Goal: Transaction & Acquisition: Purchase product/service

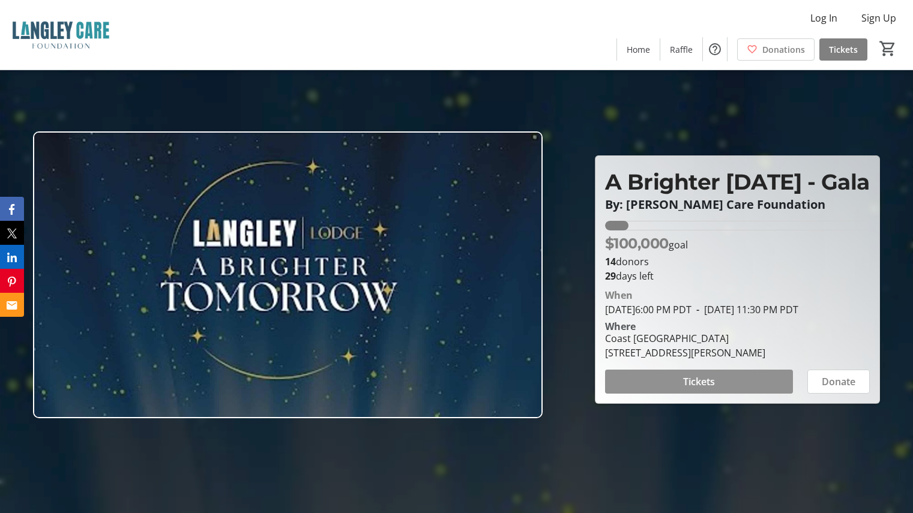
click at [708, 389] on span "Tickets" at bounding box center [699, 382] width 32 height 14
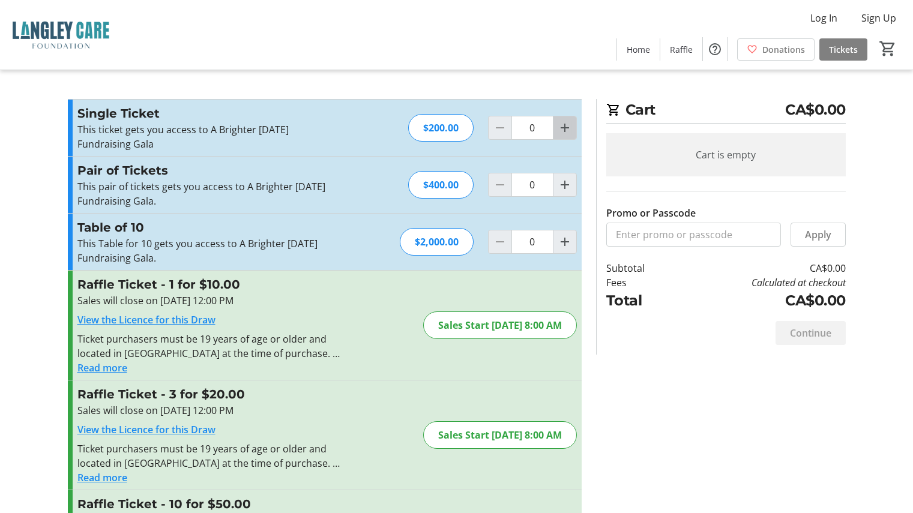
click at [563, 127] on mat-icon "Increment by one" at bounding box center [565, 128] width 14 height 14
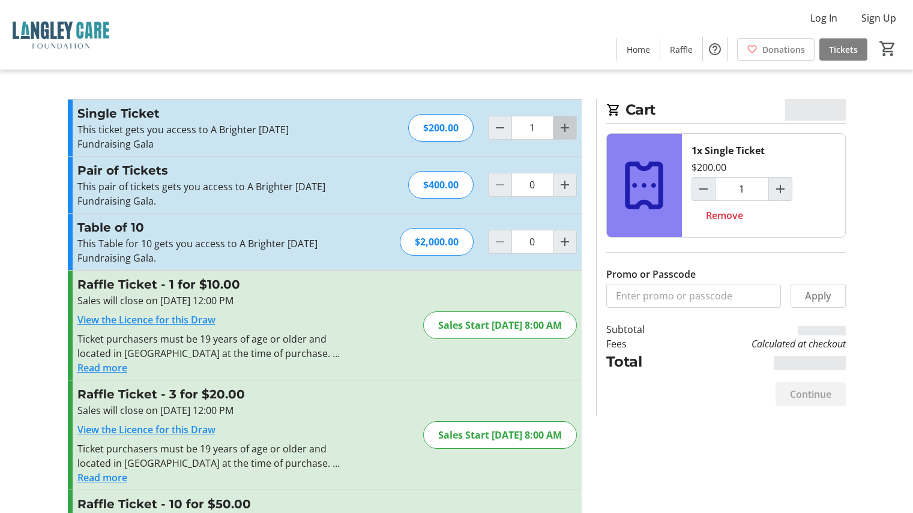
click at [562, 127] on mat-icon "Increment by one" at bounding box center [565, 128] width 14 height 14
type input "2"
click at [714, 297] on input "Promo or Passcode" at bounding box center [693, 296] width 175 height 24
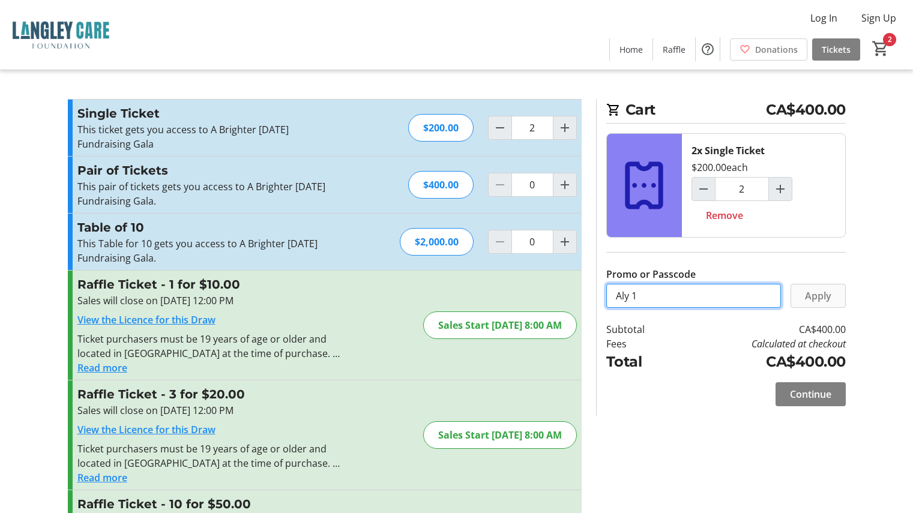
type input "Aly 1"
click at [822, 299] on span "Apply" at bounding box center [818, 296] width 26 height 14
click at [499, 127] on mat-icon "Decrement by one" at bounding box center [500, 128] width 14 height 14
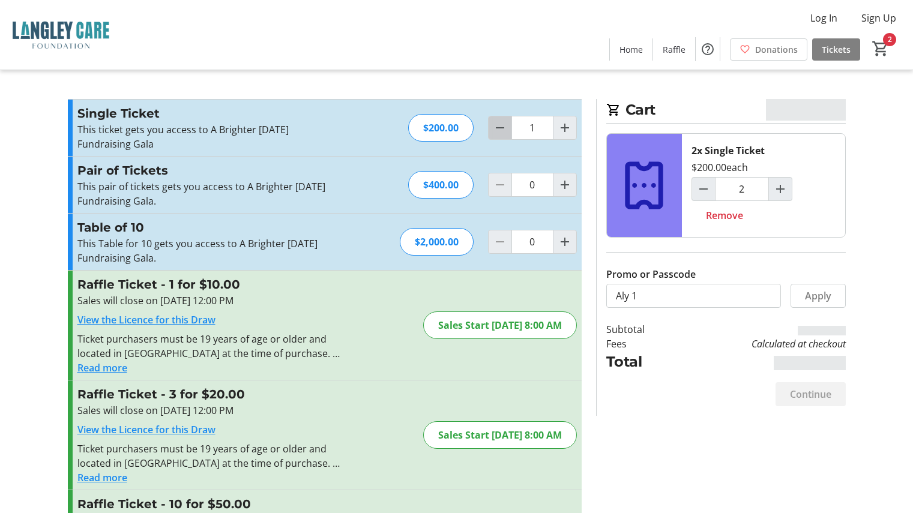
click at [499, 127] on mat-icon "Decrement by one" at bounding box center [500, 128] width 14 height 14
type input "0"
type input "1"
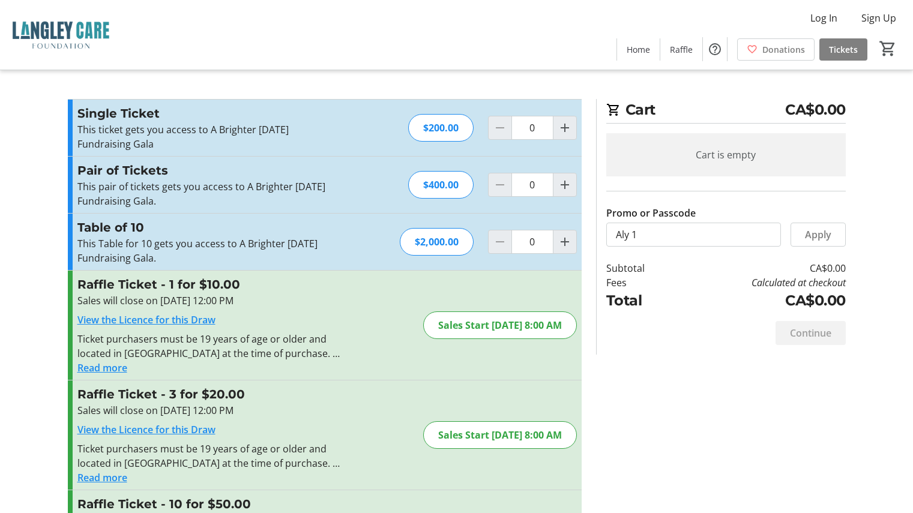
click at [696, 278] on td "Calculated at checkout" at bounding box center [760, 283] width 170 height 14
click at [819, 234] on span "Apply" at bounding box center [818, 235] width 26 height 14
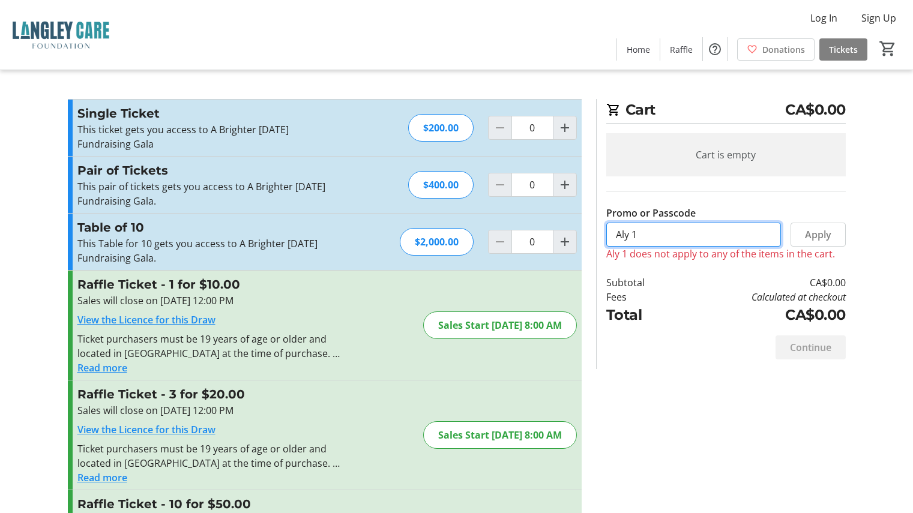
drag, startPoint x: 684, startPoint y: 239, endPoint x: 579, endPoint y: 236, distance: 104.5
click at [579, 236] on div "Promo or Passcode Apply Aly 1 does not apply to any of the items in the cart. S…" at bounding box center [457, 411] width 792 height 625
click at [665, 380] on div "Promo or Passcode Apply Aly 1 does not apply to any of the items in the cart. S…" at bounding box center [457, 411] width 792 height 625
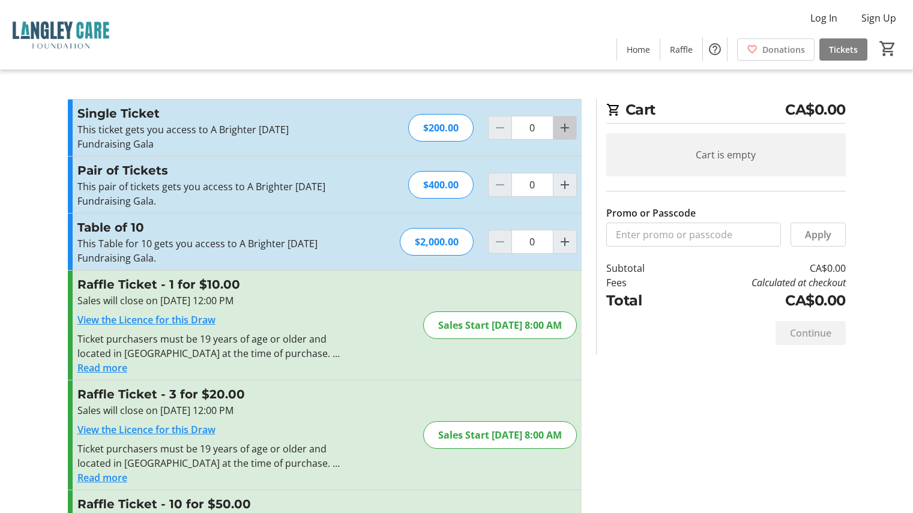
click at [569, 131] on mat-icon "Increment by one" at bounding box center [565, 128] width 14 height 14
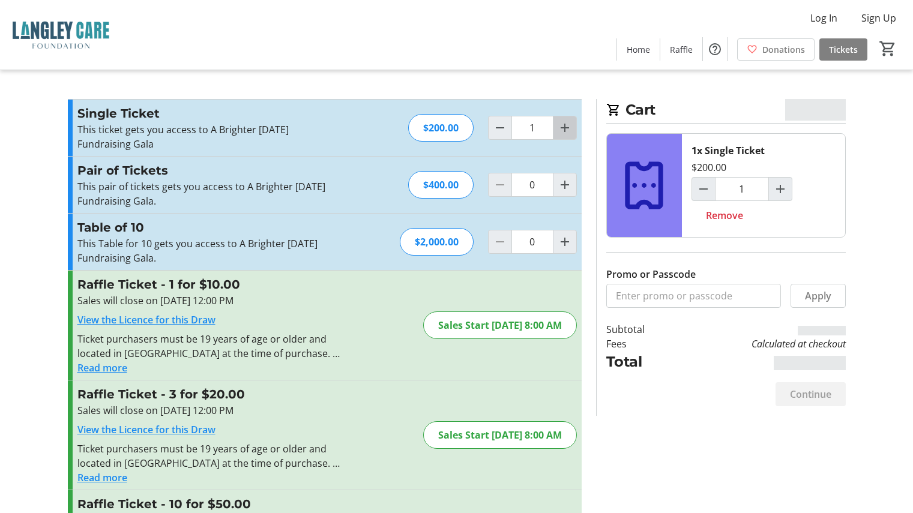
click at [569, 131] on mat-icon "Increment by one" at bounding box center [565, 128] width 14 height 14
type input "2"
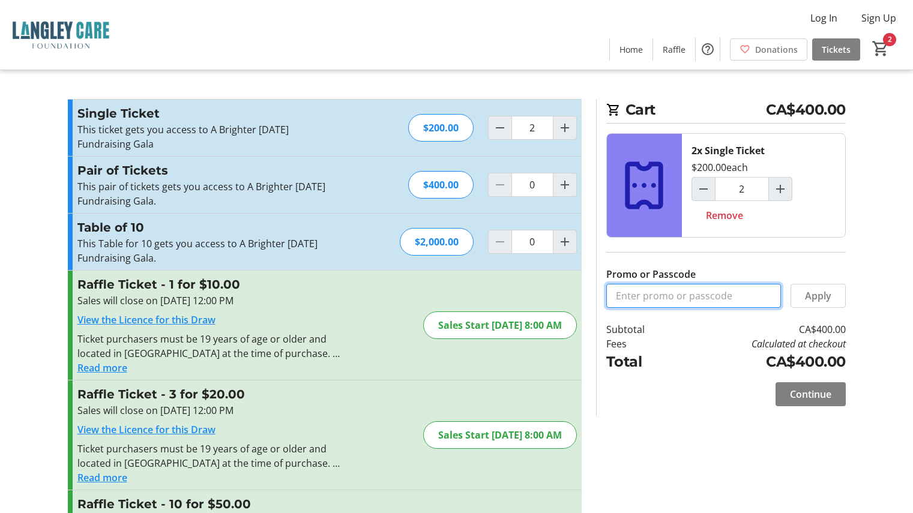
click at [690, 296] on input "Promo or Passcode" at bounding box center [693, 296] width 175 height 24
type input "a"
type input "Aly 1"
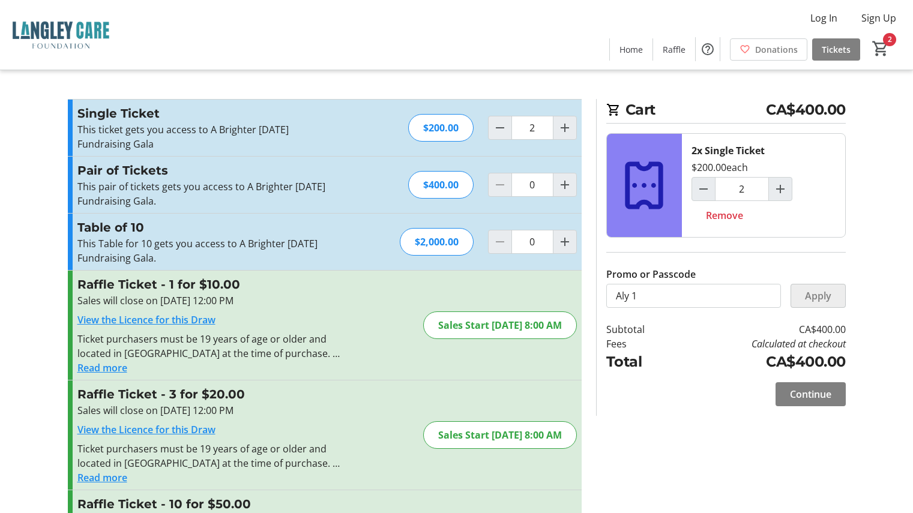
click at [823, 297] on span "Apply" at bounding box center [818, 296] width 26 height 14
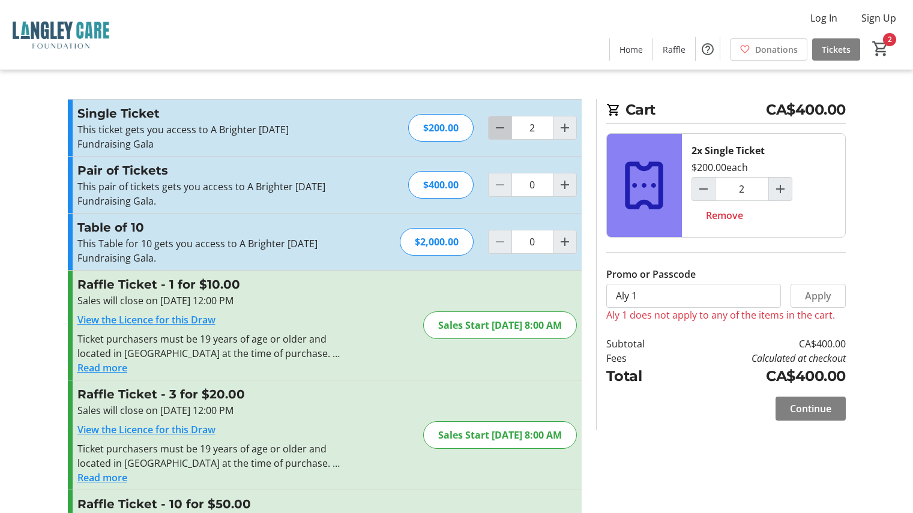
click at [503, 130] on mat-icon "Decrement by one" at bounding box center [500, 128] width 14 height 14
type input "0"
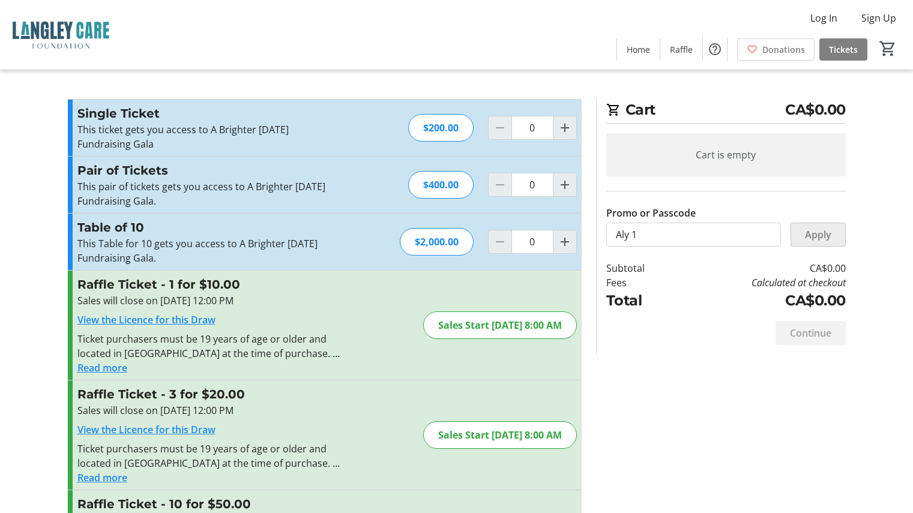
click at [821, 239] on span "Apply" at bounding box center [818, 235] width 26 height 14
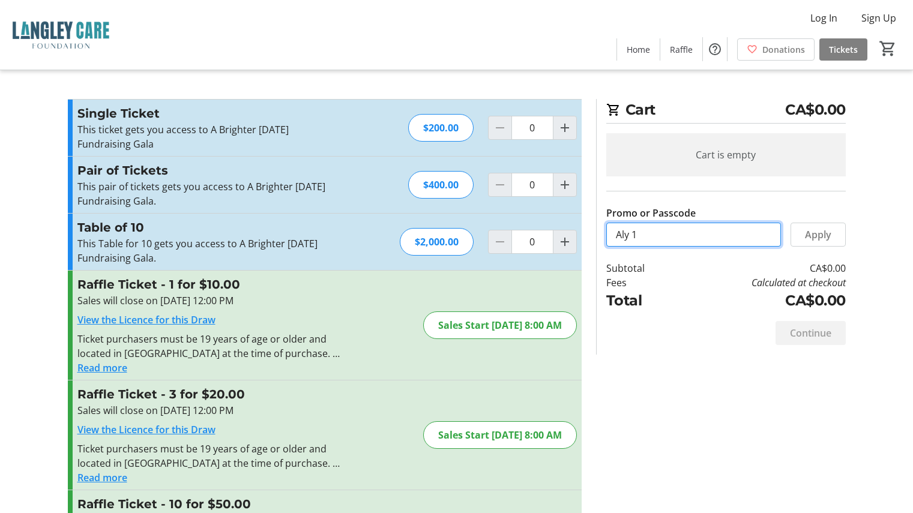
drag, startPoint x: 674, startPoint y: 231, endPoint x: 582, endPoint y: 235, distance: 91.9
click at [582, 235] on div "Promo or Passcode Apply Single Ticket This ticket gets you access to A Brighter…" at bounding box center [457, 411] width 792 height 625
type input "Brighter Tomorrow"
click at [822, 238] on span "Apply" at bounding box center [818, 235] width 26 height 14
click at [570, 130] on mat-icon "Increment by one" at bounding box center [565, 128] width 14 height 14
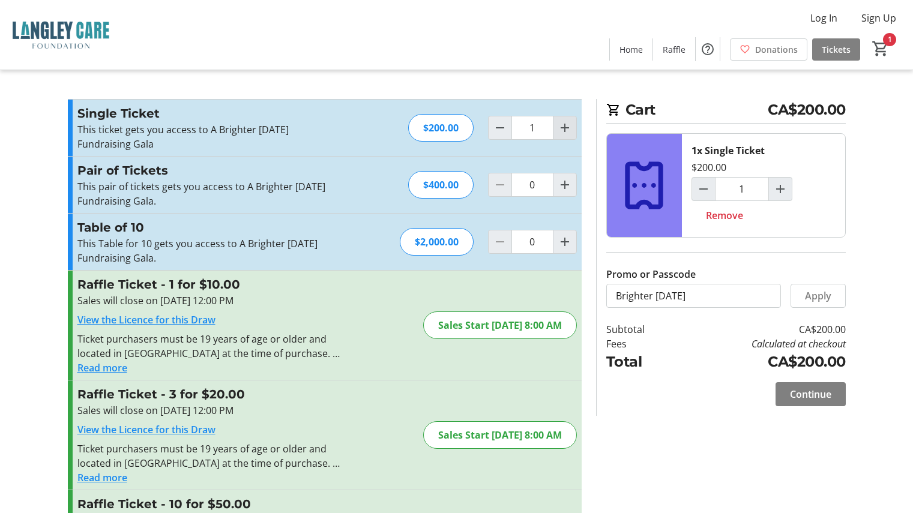
click at [570, 130] on mat-icon "Increment by one" at bounding box center [565, 128] width 14 height 14
type input "2"
click at [826, 297] on span "Apply" at bounding box center [818, 296] width 26 height 14
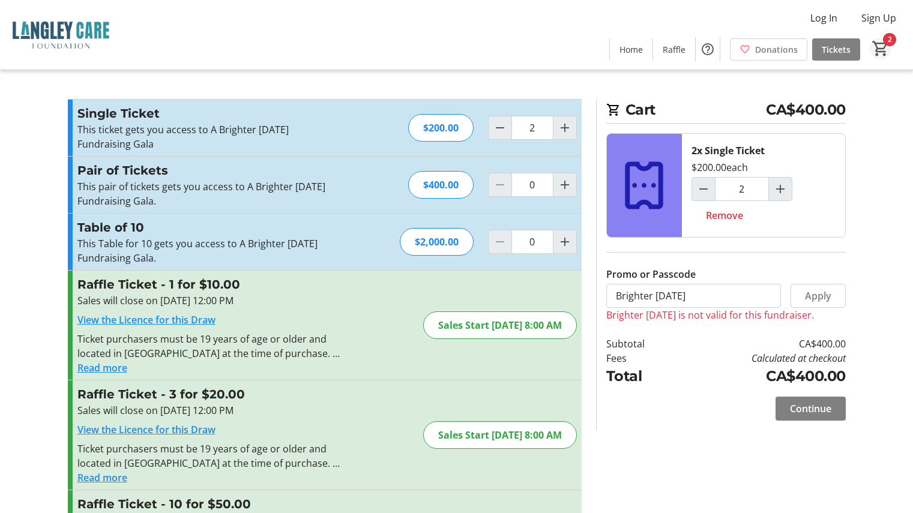
click at [888, 48] on mat-icon "2" at bounding box center [881, 49] width 18 height 18
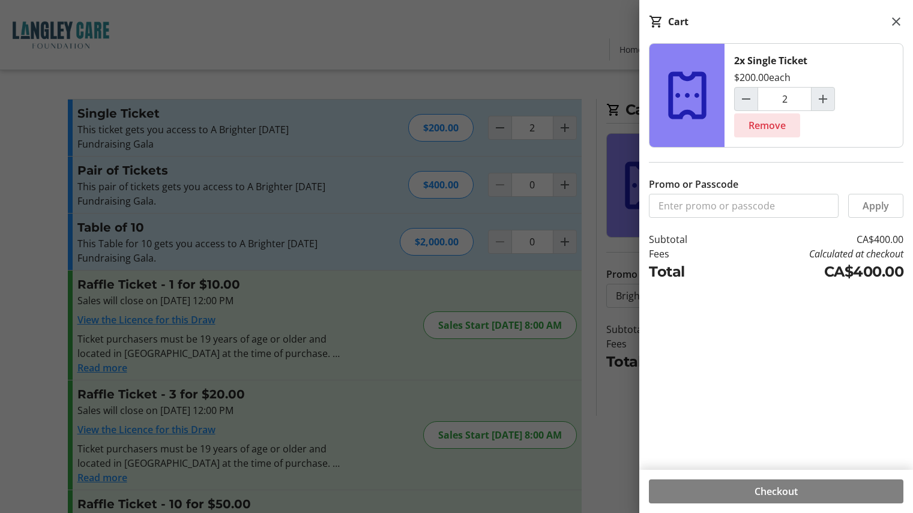
click at [765, 124] on span "Remove" at bounding box center [767, 125] width 37 height 14
type input "0"
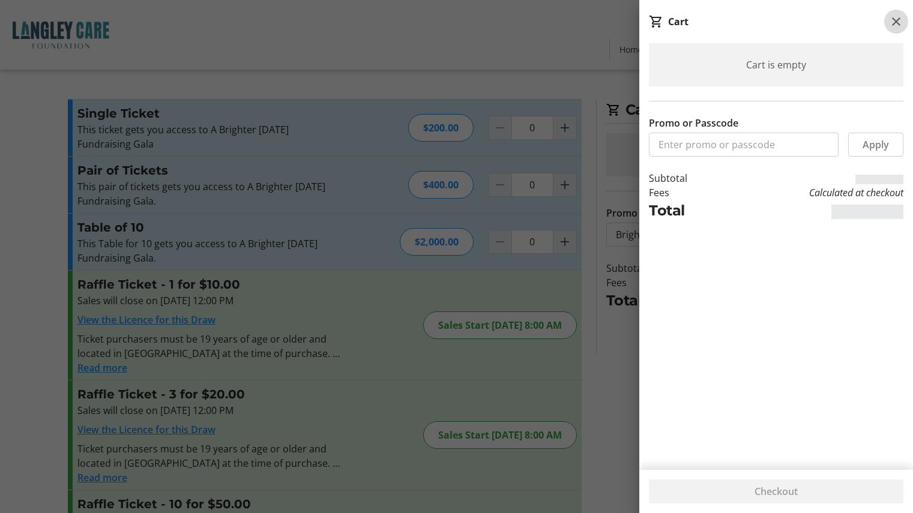
click at [899, 24] on mat-icon at bounding box center [896, 21] width 14 height 14
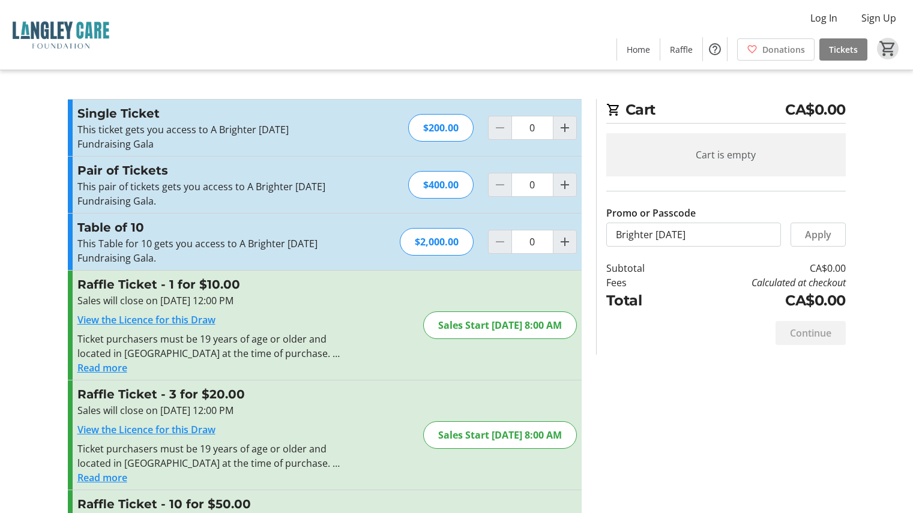
click at [38, 268] on tr-checkout-feature-upsell-ui "Cart CA$0.00 Cart is empty Promo or Passcode Apply Subtotal CA$0.00 Fees Calcul…" at bounding box center [456, 362] width 913 height 724
click at [569, 127] on mat-icon "Increment by one" at bounding box center [565, 128] width 14 height 14
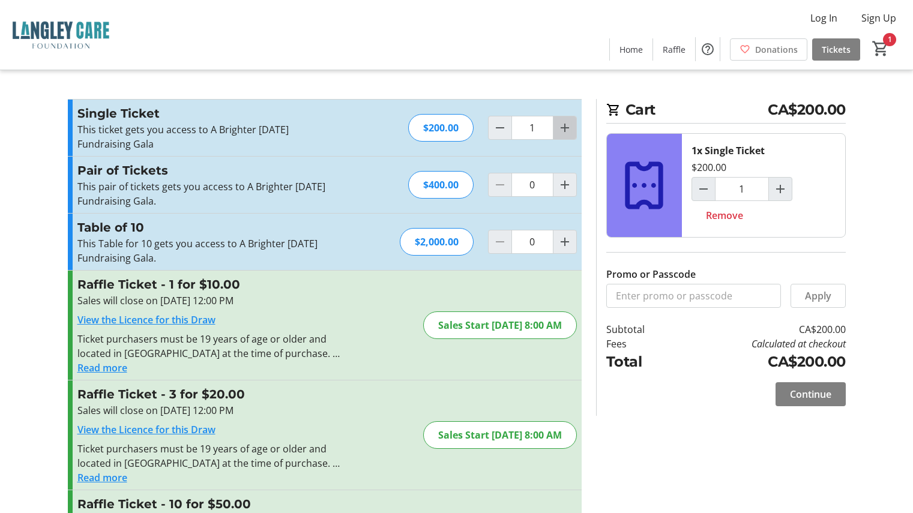
click at [569, 127] on mat-icon "Increment by one" at bounding box center [565, 128] width 14 height 14
type input "2"
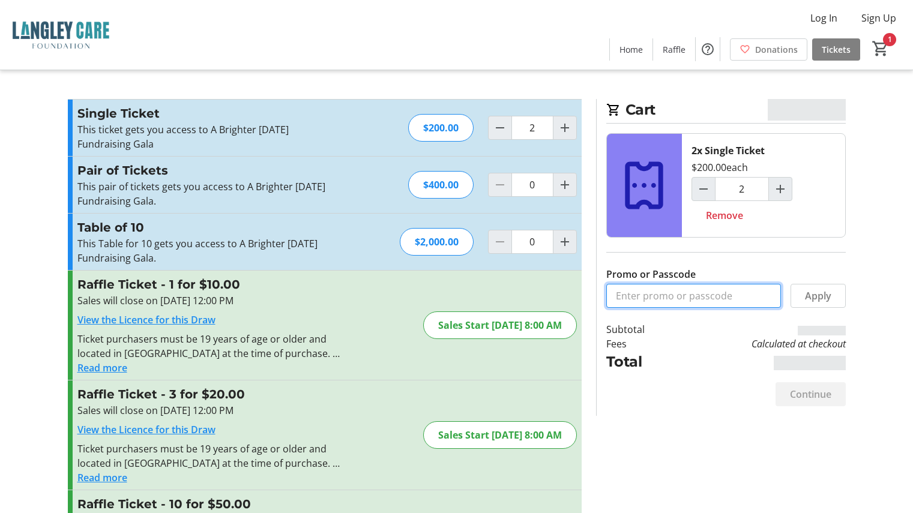
click at [741, 296] on input "Promo or Passcode" at bounding box center [693, 296] width 175 height 24
type input "Brighter [DATE]"
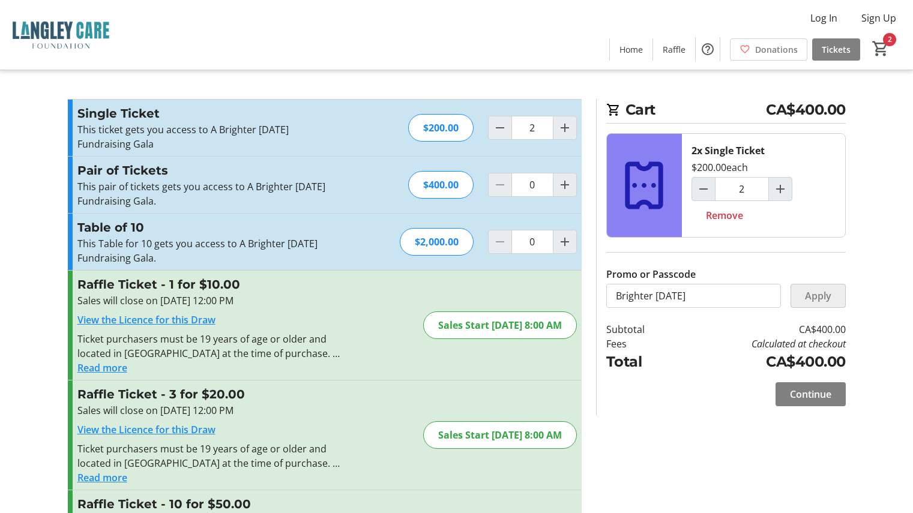
click at [828, 307] on span at bounding box center [818, 296] width 54 height 29
click at [731, 213] on span "Remove" at bounding box center [724, 215] width 37 height 14
type input "0"
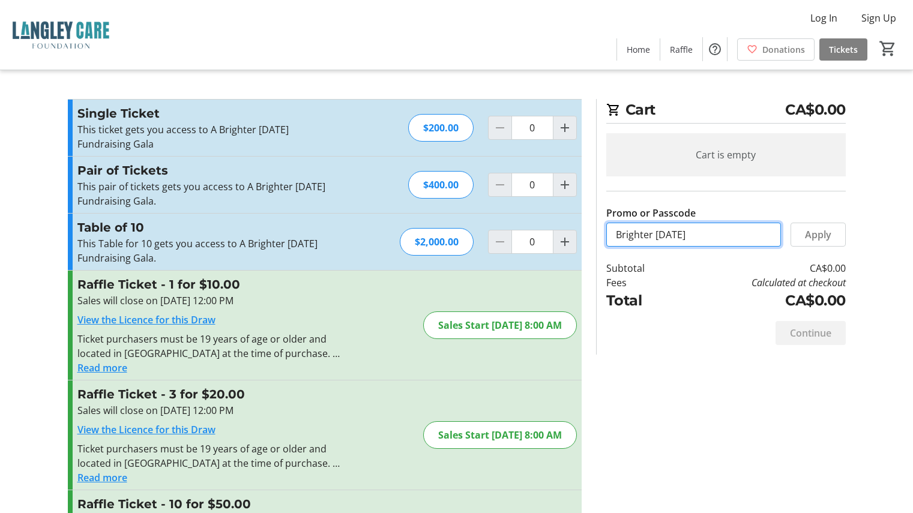
click at [716, 236] on input "Brighter Tomorrow" at bounding box center [693, 235] width 175 height 24
type input "Brighter Tomorrow Free"
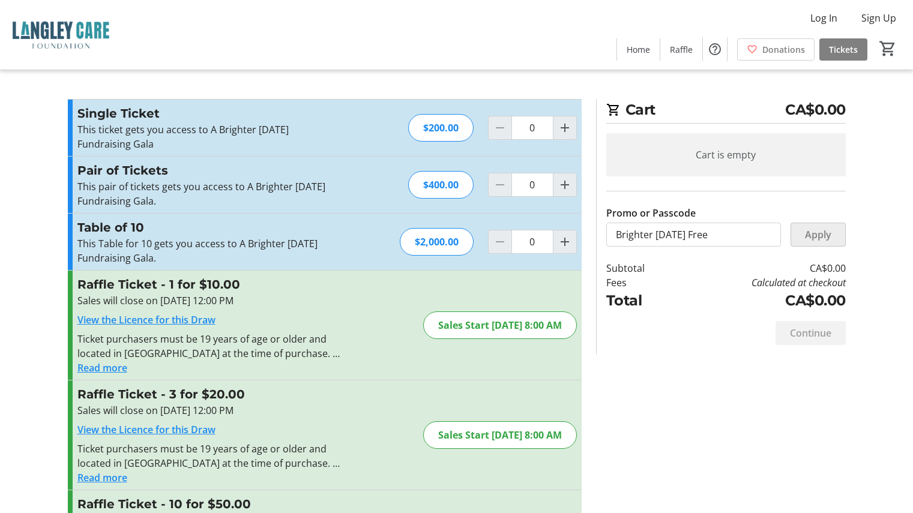
click at [819, 238] on span "Apply" at bounding box center [818, 235] width 26 height 14
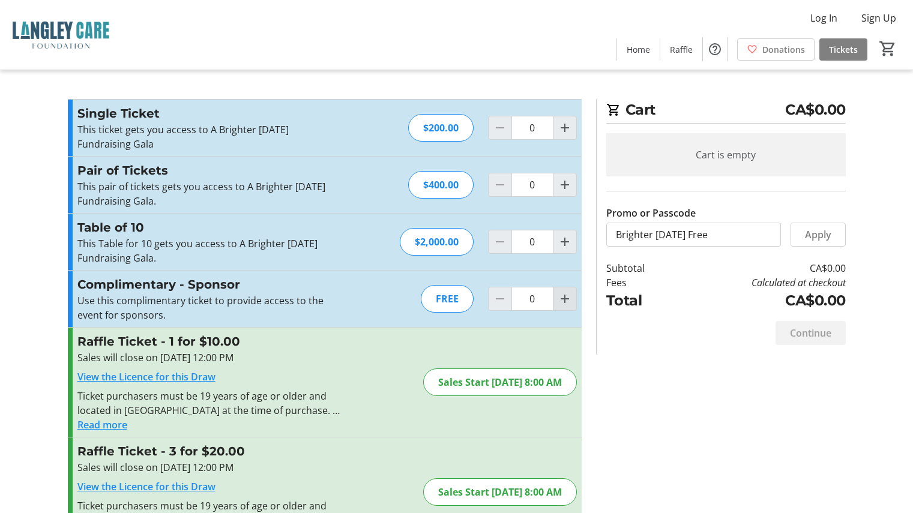
click at [561, 300] on mat-icon "Increment by one" at bounding box center [565, 299] width 14 height 14
type input "1"
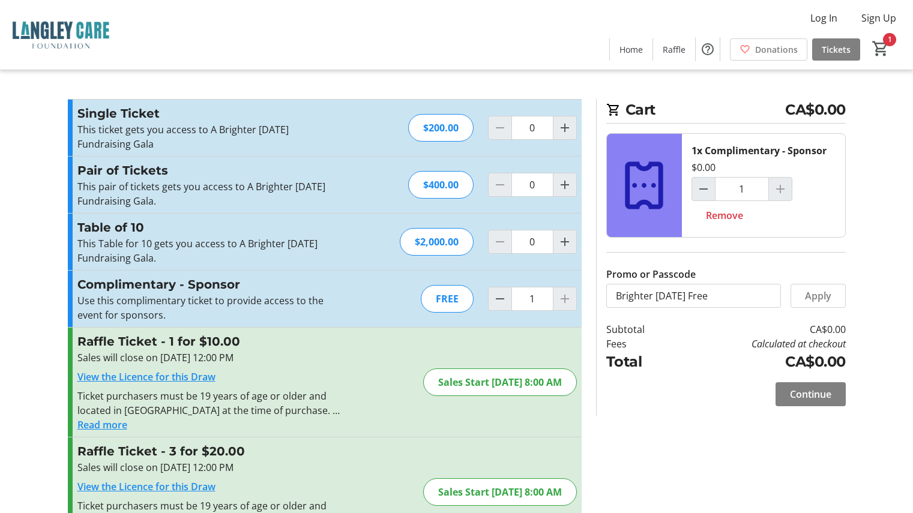
click at [565, 298] on div at bounding box center [565, 299] width 24 height 24
click at [26, 185] on tr-checkout-feature-upsell-ui "Cart CA$0.00 1x Complimentary - Sponsor $0.00 1 Remove Promo or Passcode Apply …" at bounding box center [456, 390] width 913 height 781
click at [709, 388] on div "Continue" at bounding box center [726, 394] width 240 height 43
click at [819, 393] on span "Continue" at bounding box center [810, 394] width 41 height 14
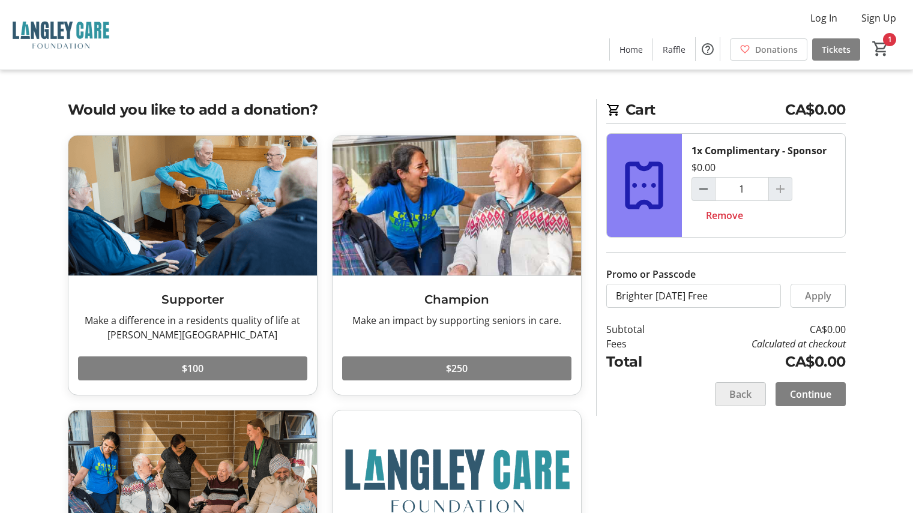
click at [753, 394] on span at bounding box center [741, 394] width 50 height 29
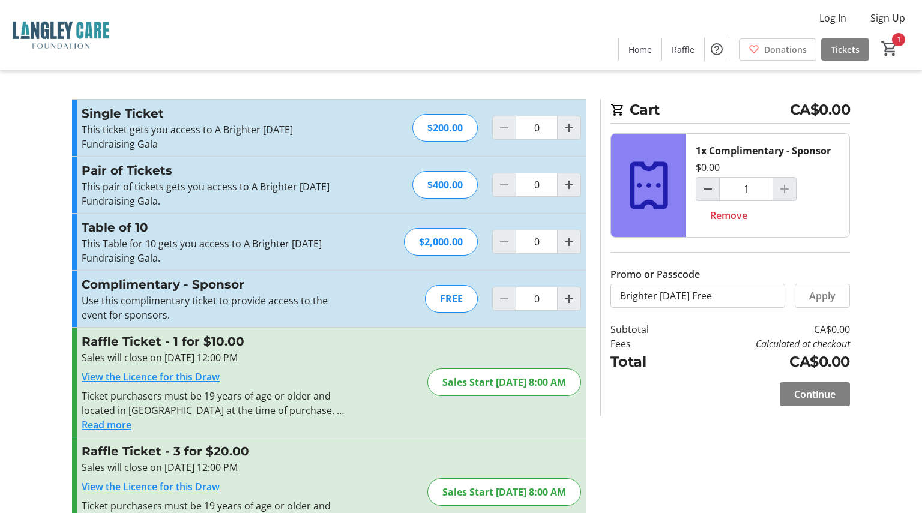
type input "1"
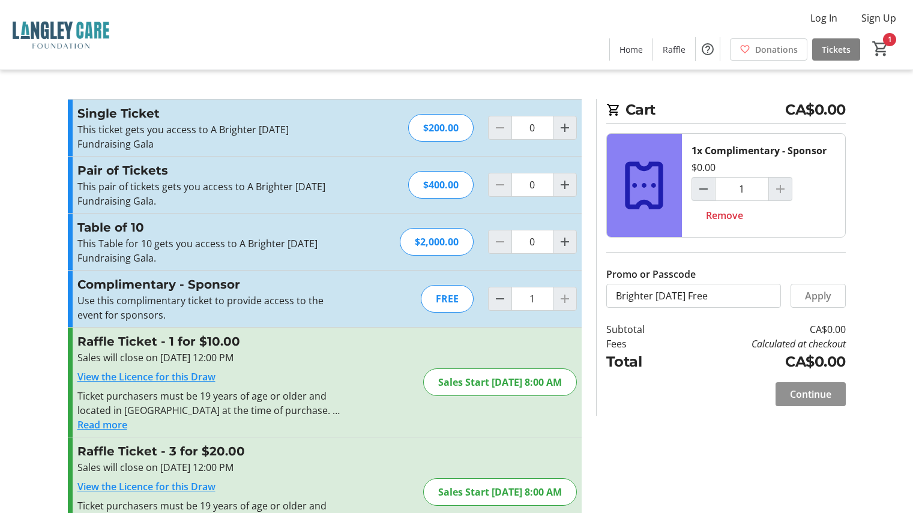
click at [823, 393] on span "Continue" at bounding box center [810, 394] width 41 height 14
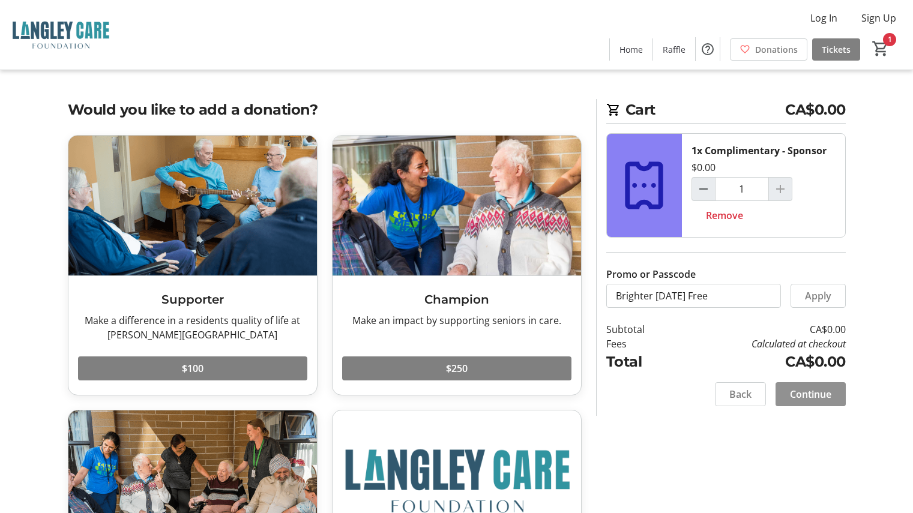
click at [823, 396] on span "Continue" at bounding box center [810, 394] width 41 height 14
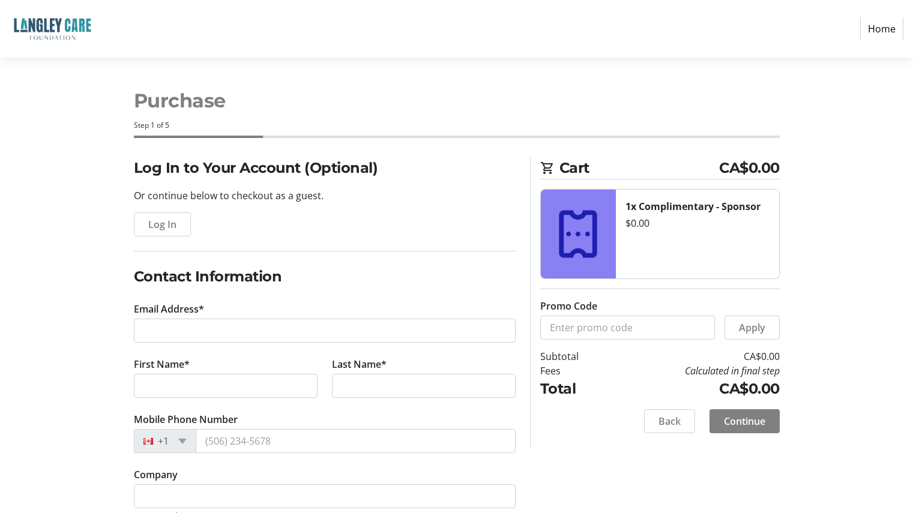
scroll to position [38, 0]
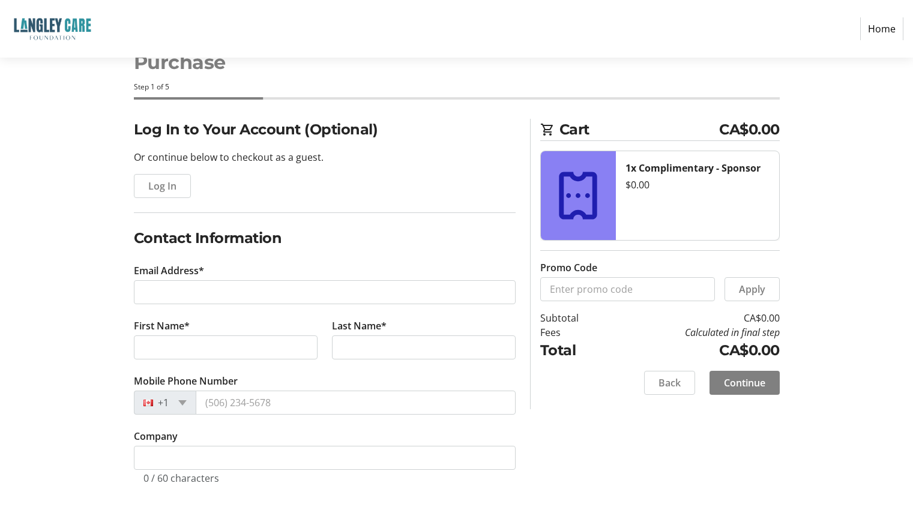
click at [298, 255] on fieldset "Contact Information Email Address* First Name* Last Name* Mobile Phone Number +…" at bounding box center [325, 363] width 382 height 271
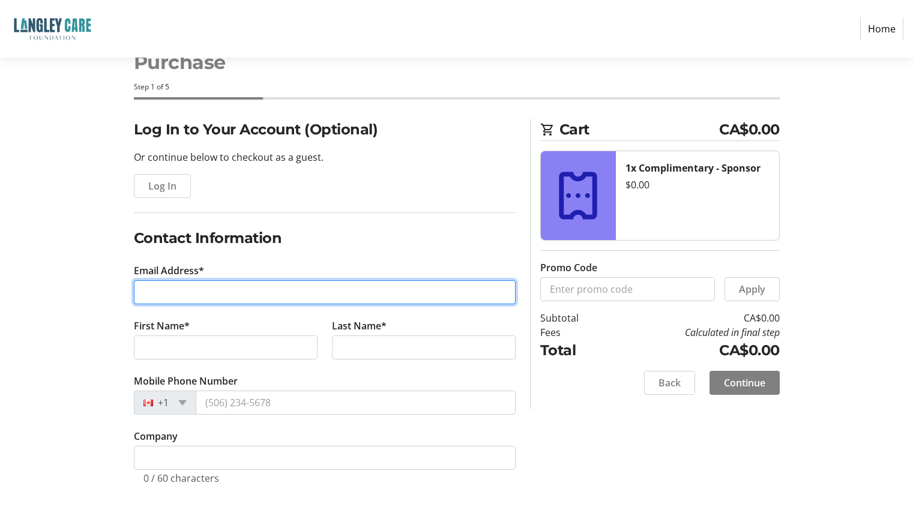
click at [271, 289] on input "Email Address*" at bounding box center [325, 292] width 382 height 24
type input "foundation@langleylodge.org"
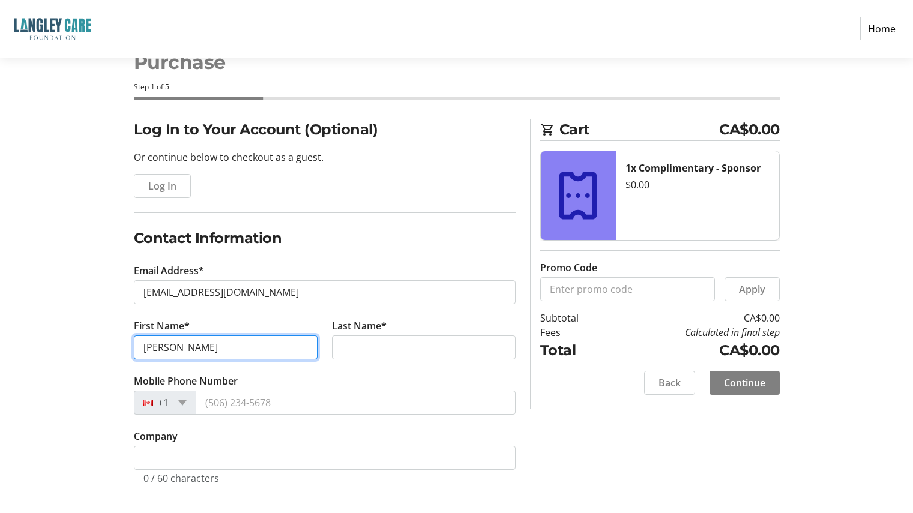
type input "Ken"
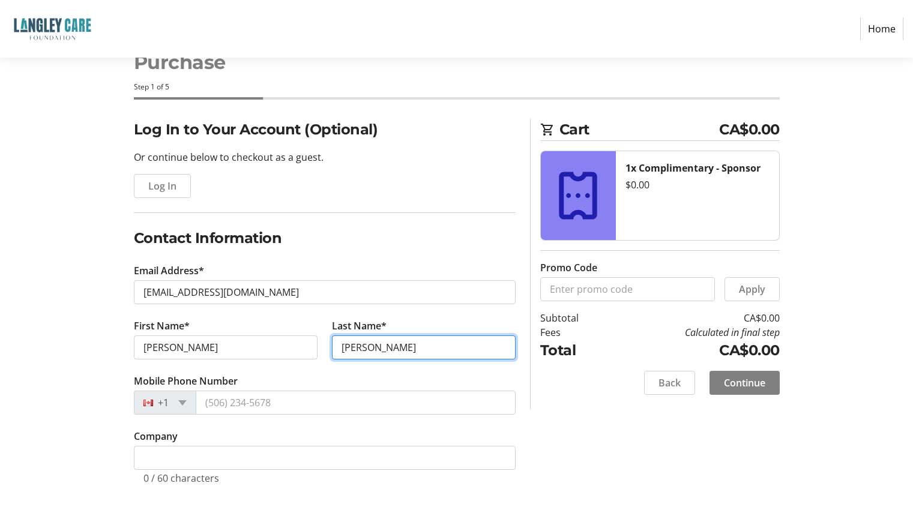
type input "Lind"
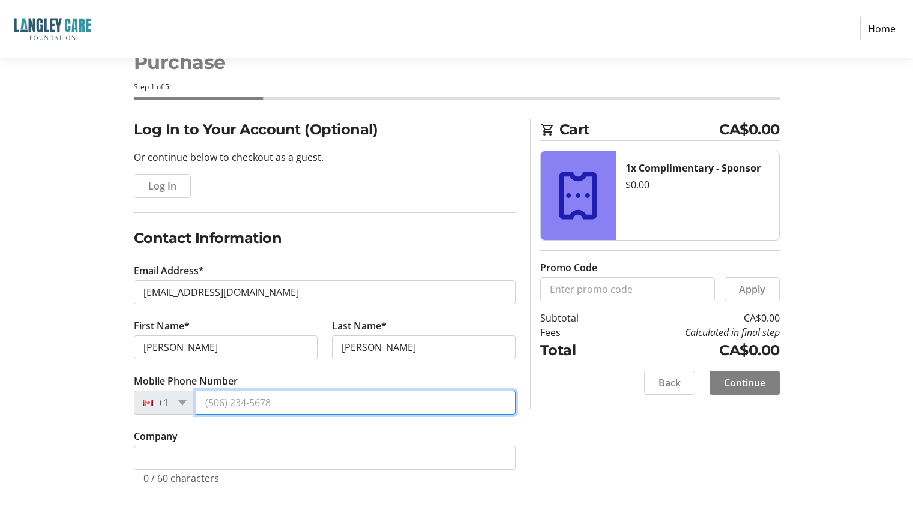
click at [295, 403] on input "Mobile Phone Number" at bounding box center [356, 403] width 320 height 24
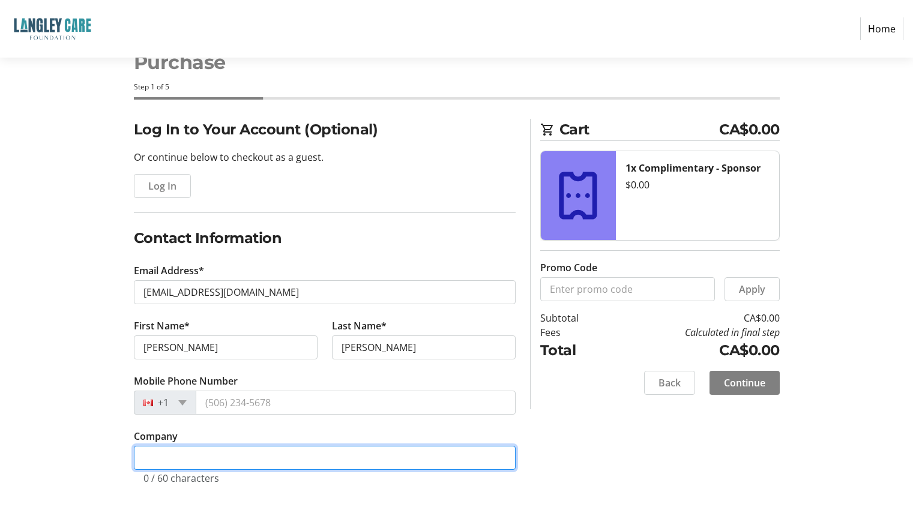
click at [226, 463] on input "Company" at bounding box center [325, 458] width 382 height 24
type input "Compliments of Langley Care Society"
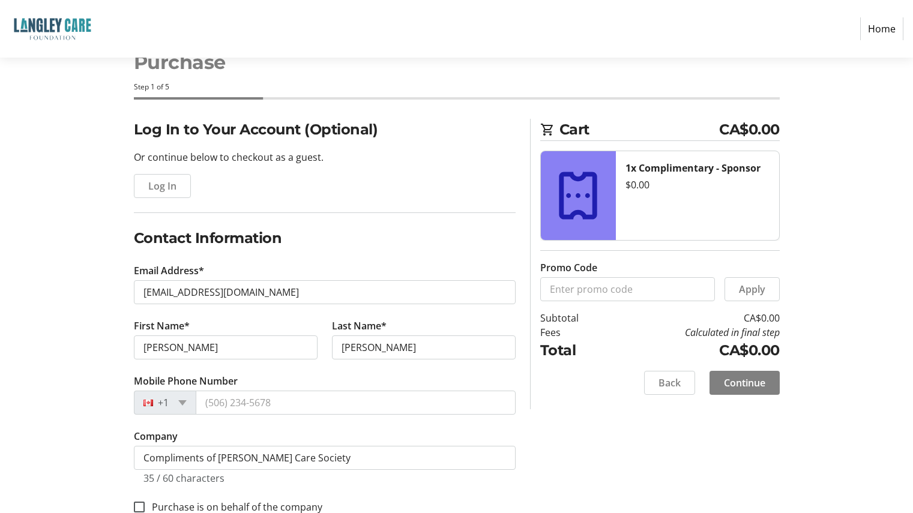
click at [79, 333] on div "Log In to Your Account (Optional) Or continue below to checkout as a guest. Log…" at bounding box center [457, 331] width 792 height 424
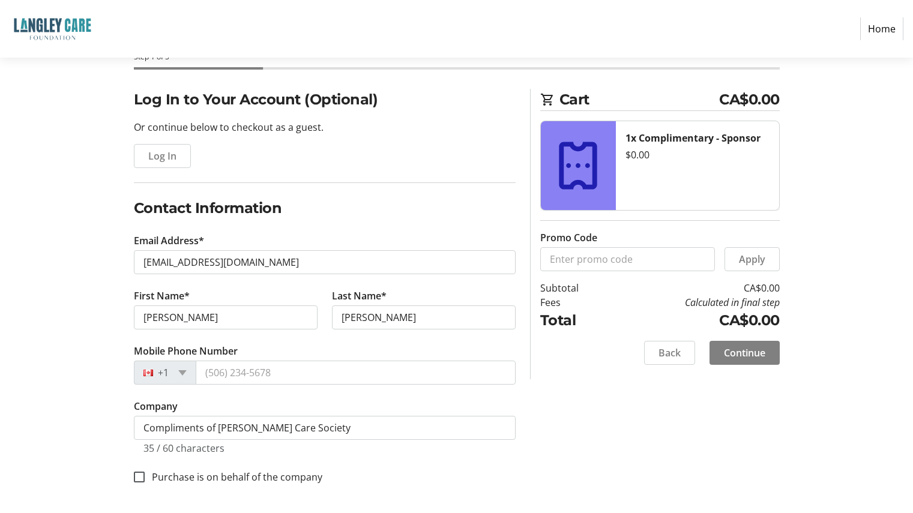
click at [92, 240] on div "Log In to Your Account (Optional) Or continue below to checkout as a guest. Log…" at bounding box center [457, 301] width 792 height 424
click at [71, 249] on div "Log In to Your Account (Optional) Or continue below to checkout as a guest. Log…" at bounding box center [457, 301] width 792 height 424
click at [872, 248] on section "Purchase Step 1 of 5 Cart CA$0.00 1x Complimentary - Sponsor $0.00 Promo Code A…" at bounding box center [456, 251] width 913 height 524
click at [63, 328] on div "Log In to Your Account (Optional) Or continue below to checkout as a guest. Log…" at bounding box center [457, 301] width 792 height 424
click at [766, 357] on span at bounding box center [745, 353] width 70 height 29
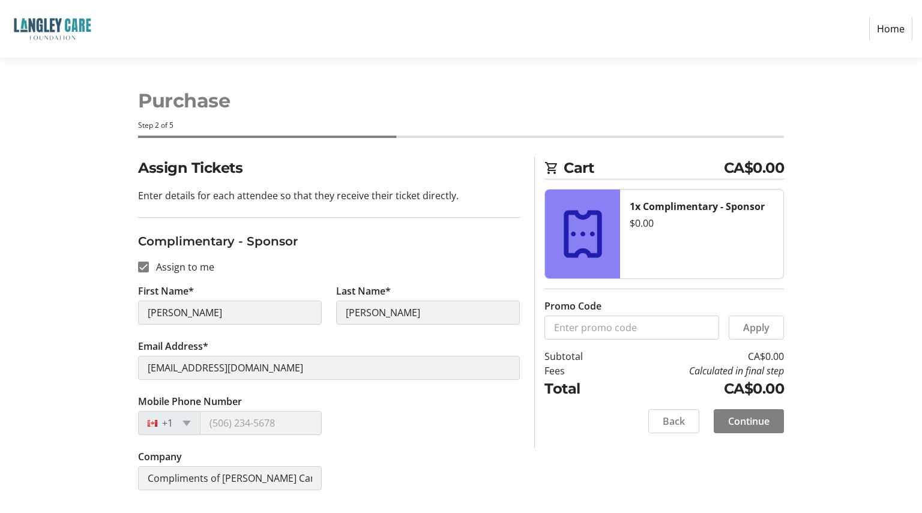
click at [424, 449] on div "Mobile Phone Number +1" at bounding box center [329, 421] width 396 height 55
click at [758, 419] on span "Continue" at bounding box center [748, 421] width 41 height 14
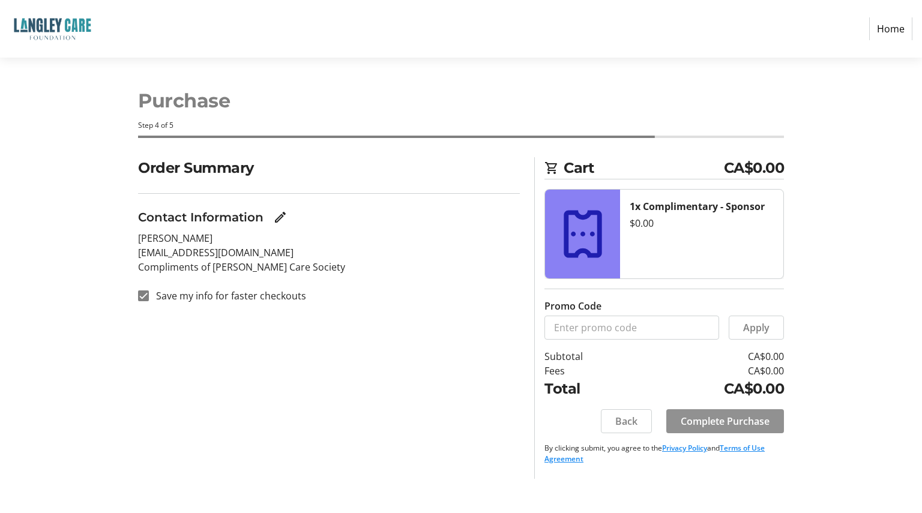
click at [735, 417] on span "Complete Purchase" at bounding box center [725, 421] width 89 height 14
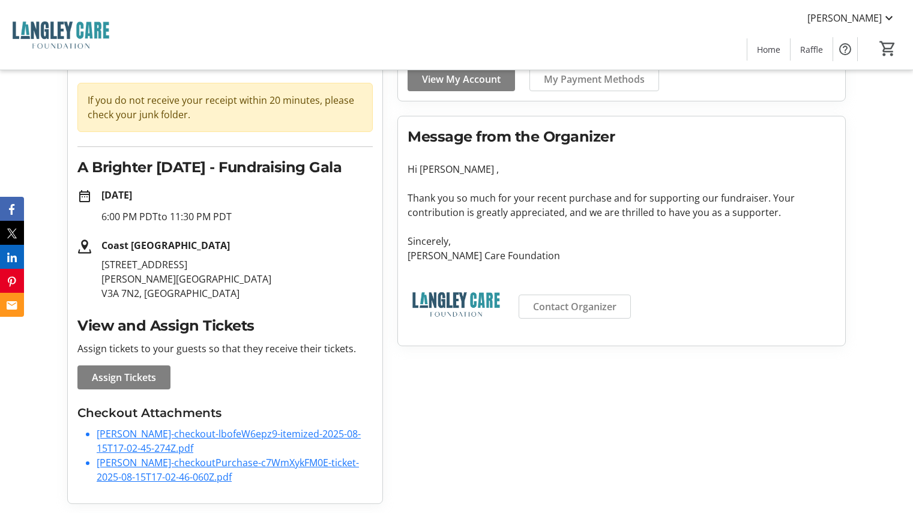
scroll to position [103, 0]
click at [133, 436] on link "Ken-Lind-checkout-lbofeW6epz9-itemized-2025-08-15T17-02-45-274Z.pdf" at bounding box center [229, 441] width 264 height 28
click at [134, 468] on link "Ken-Lind-checkoutPurchase-c7WmXykFM0E-ticket-2025-08-15T17-02-46-060Z.pdf" at bounding box center [228, 470] width 262 height 28
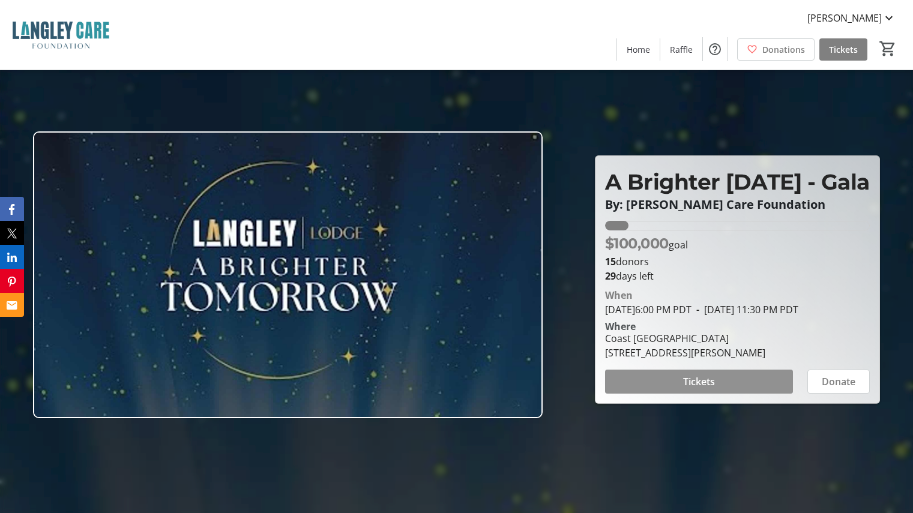
click at [708, 389] on span "Tickets" at bounding box center [699, 382] width 32 height 14
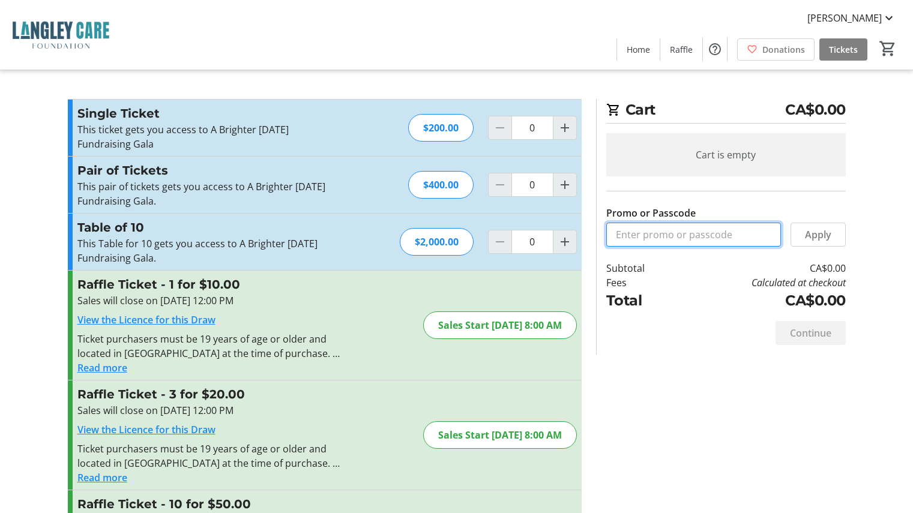
click at [723, 230] on input "Promo or Passcode" at bounding box center [693, 235] width 175 height 24
type input "Brighter Tomorrow Free"
click at [818, 234] on span "Apply" at bounding box center [818, 235] width 26 height 14
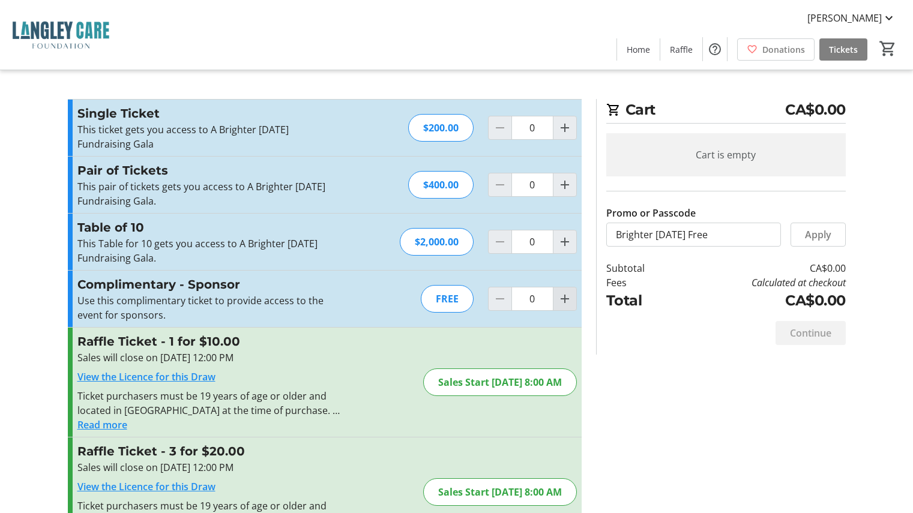
click at [571, 301] on mat-icon "Increment by one" at bounding box center [565, 299] width 14 height 14
type input "1"
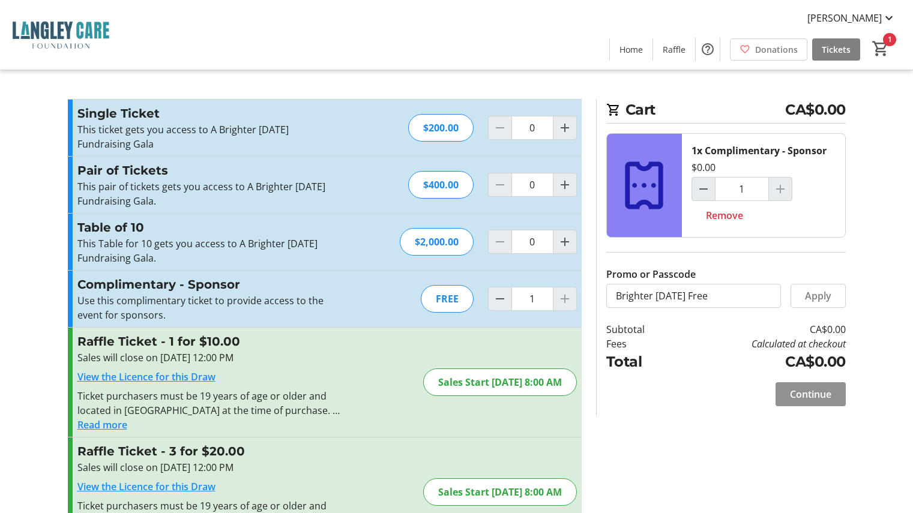
click at [822, 394] on span "Continue" at bounding box center [810, 394] width 41 height 14
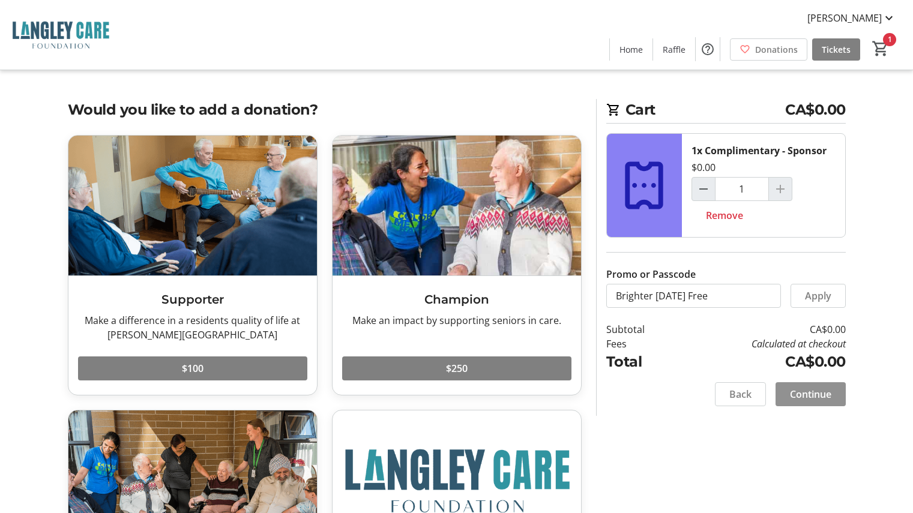
click at [822, 394] on span "Continue" at bounding box center [810, 394] width 41 height 14
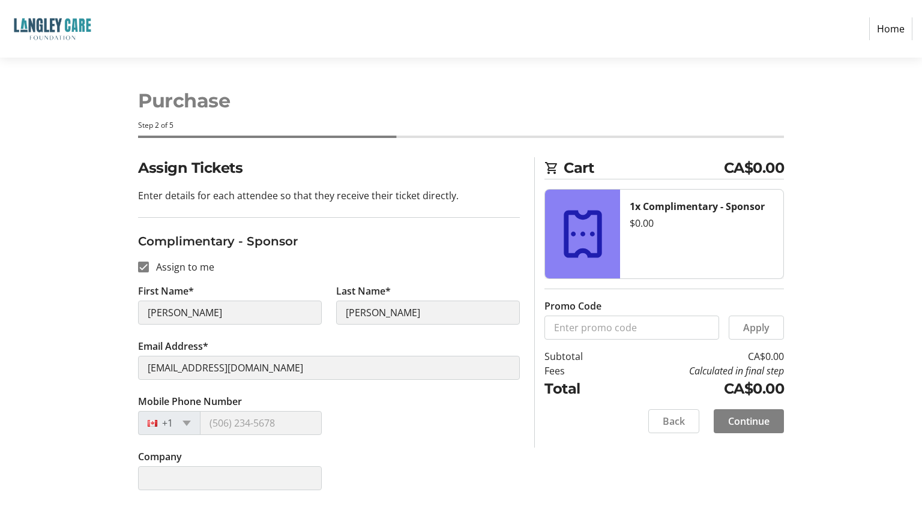
click at [437, 433] on div "Mobile Phone Number +1" at bounding box center [329, 421] width 396 height 55
click at [339, 454] on div "Company" at bounding box center [329, 477] width 396 height 55
click at [757, 430] on span at bounding box center [749, 421] width 70 height 29
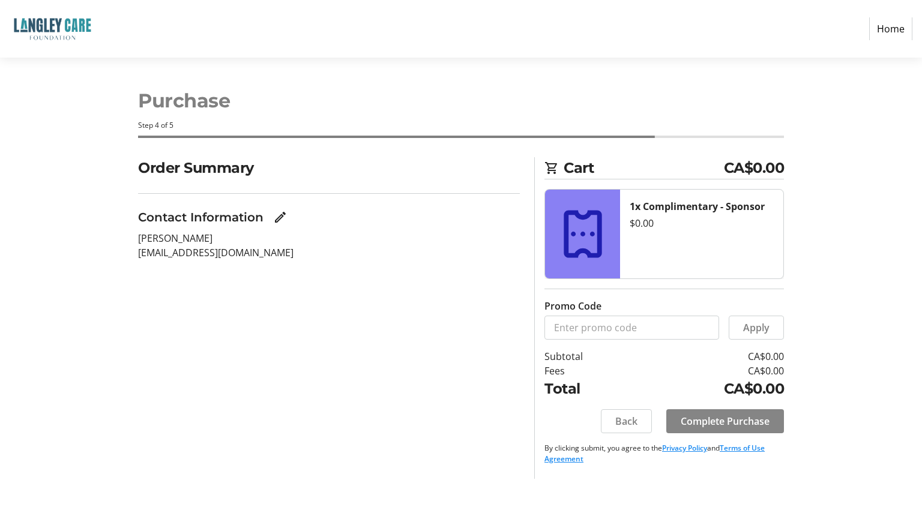
click at [747, 418] on span "Complete Purchase" at bounding box center [725, 421] width 89 height 14
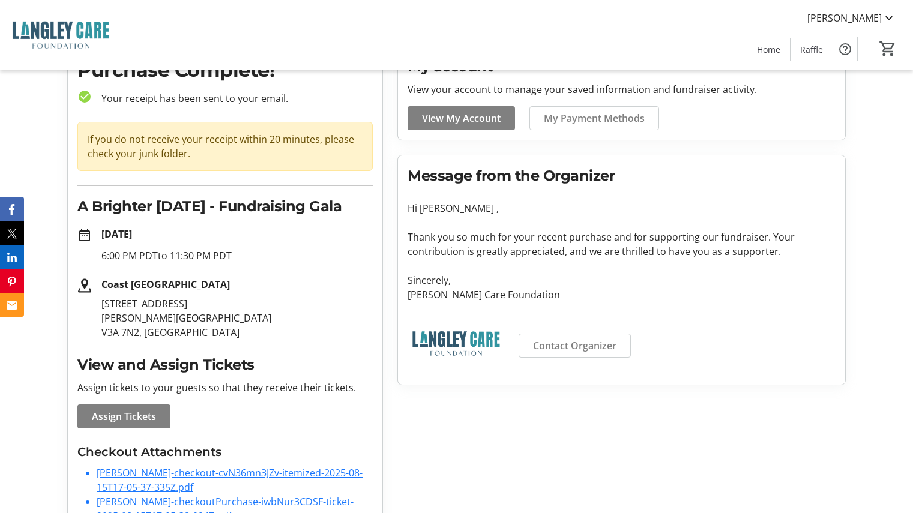
scroll to position [103, 0]
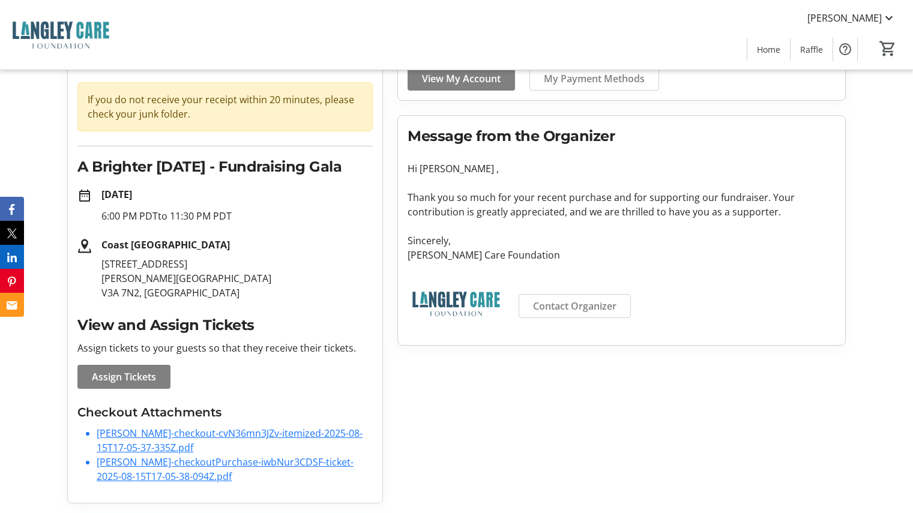
click at [137, 466] on link "Ken-Lind-checkoutPurchase-iwbNur3CDSF-ticket-2025-08-15T17-05-38-094Z.pdf" at bounding box center [225, 470] width 257 height 28
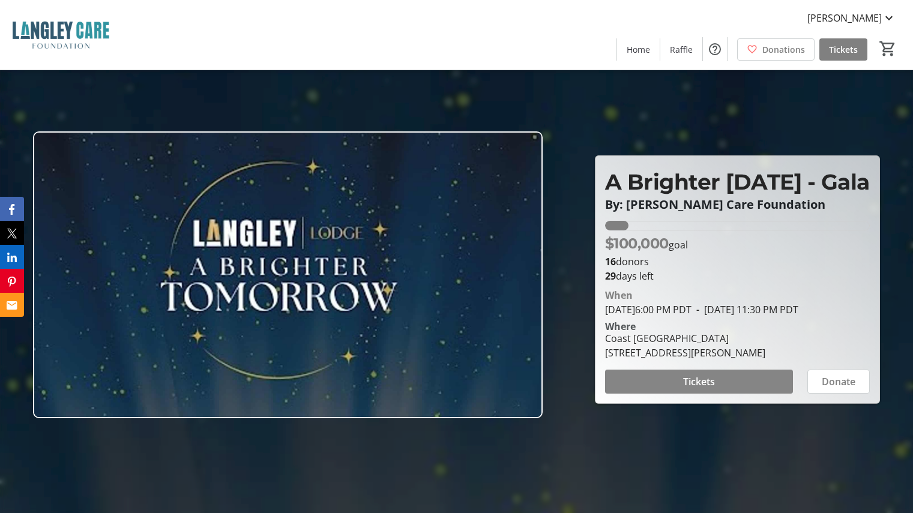
click at [720, 396] on span at bounding box center [699, 381] width 188 height 29
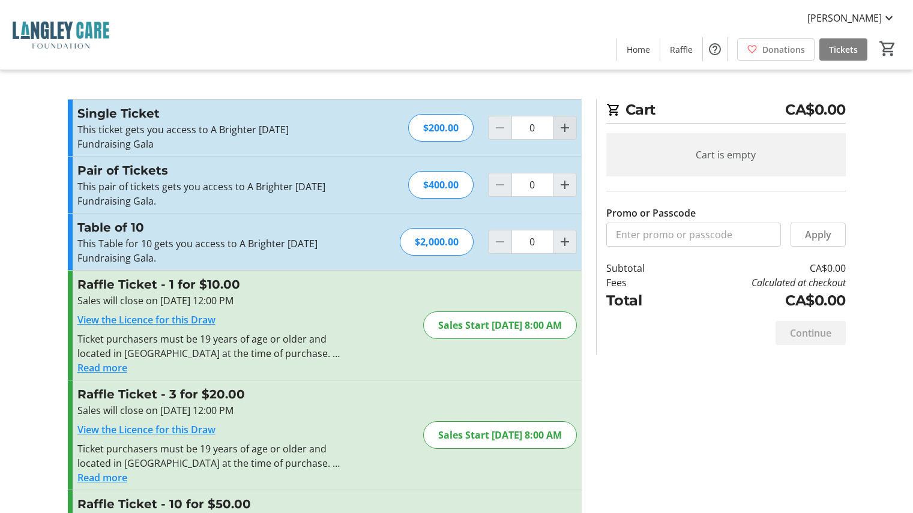
click at [569, 135] on span "Increment by one" at bounding box center [565, 127] width 23 height 23
type input "1"
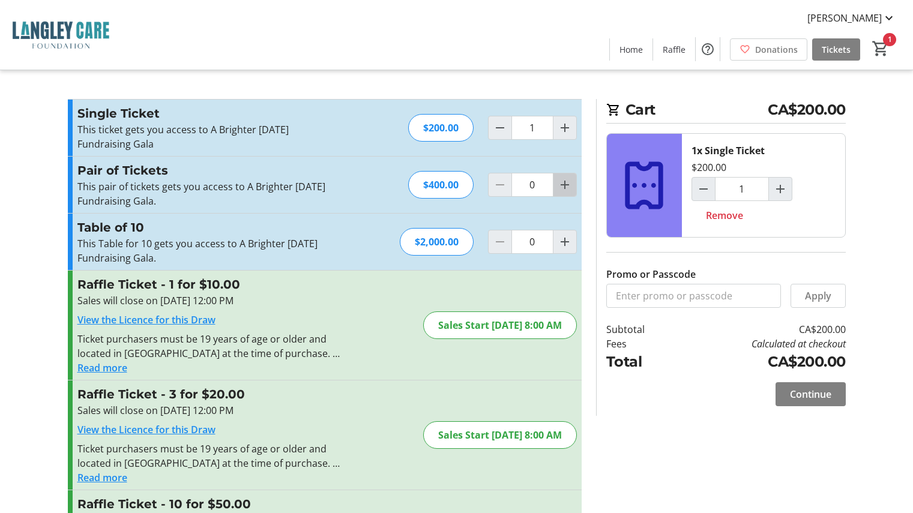
click at [561, 189] on mat-icon "Increment by one" at bounding box center [565, 185] width 14 height 14
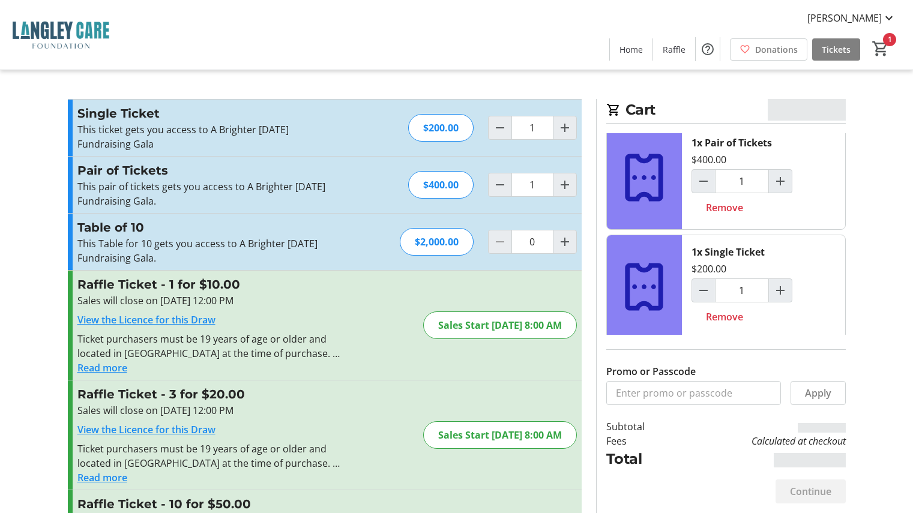
scroll to position [12, 0]
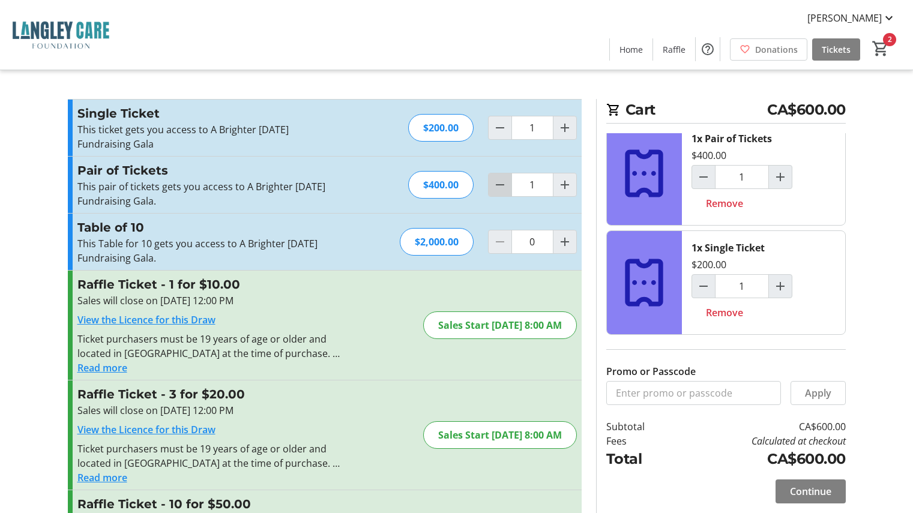
drag, startPoint x: 500, startPoint y: 183, endPoint x: 499, endPoint y: 177, distance: 6.7
click at [499, 183] on mat-icon "Decrement by one" at bounding box center [500, 185] width 14 height 14
type input "0"
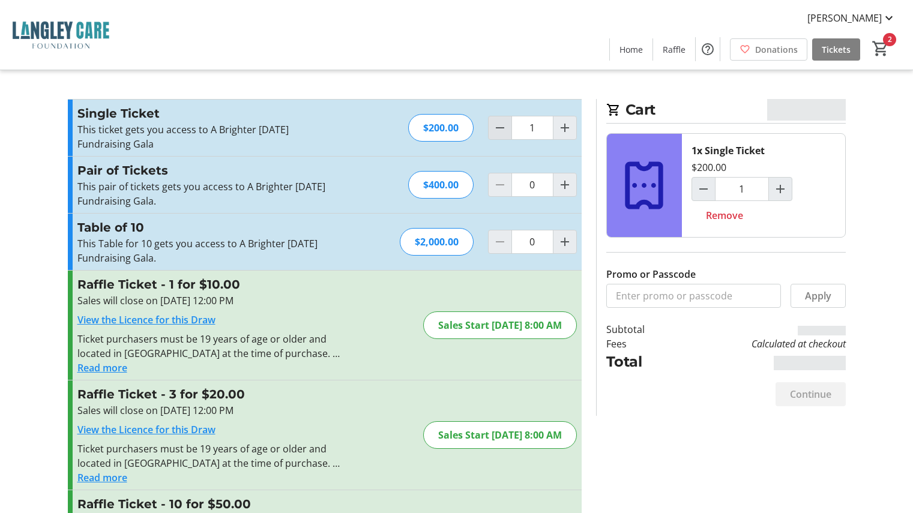
scroll to position [0, 0]
click at [497, 130] on mat-icon "Decrement by one" at bounding box center [500, 128] width 14 height 14
type input "0"
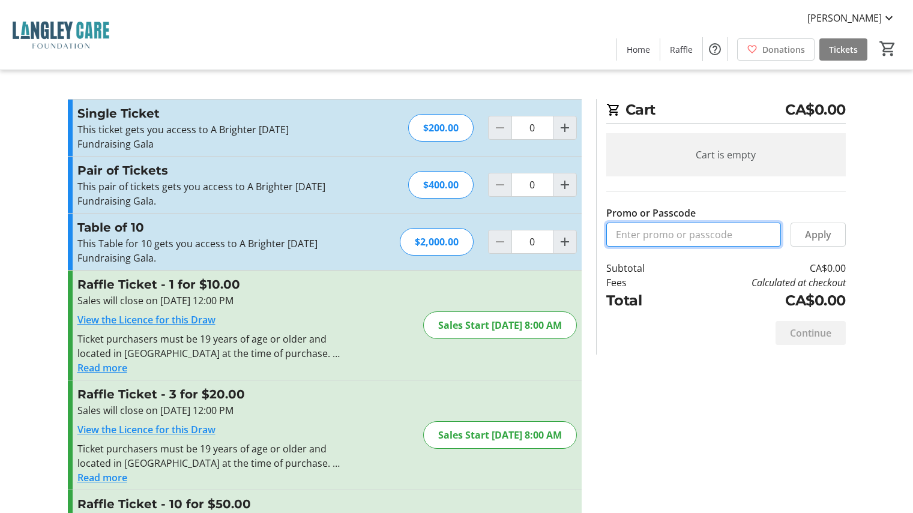
click at [659, 237] on input "Promo or Passcode" at bounding box center [693, 235] width 175 height 24
type input "Murrayville FPG"
click at [821, 235] on span "Apply" at bounding box center [818, 235] width 26 height 14
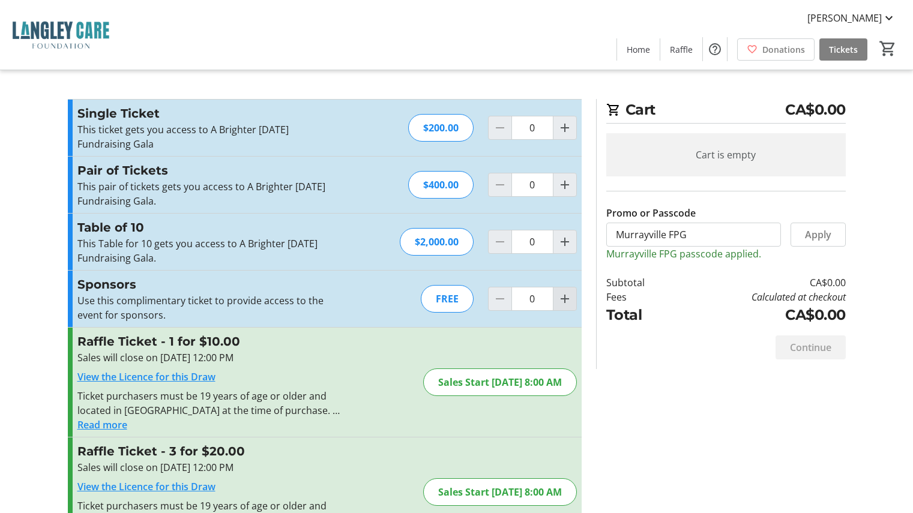
click at [564, 303] on mat-icon "Increment by one" at bounding box center [565, 299] width 14 height 14
click at [565, 302] on mat-icon "Increment by one" at bounding box center [565, 299] width 14 height 14
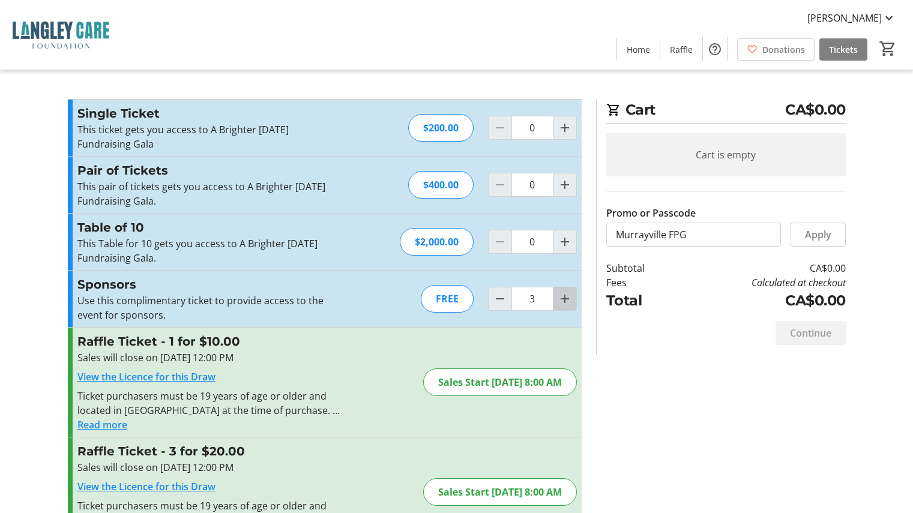
click at [565, 302] on mat-icon "Increment by one" at bounding box center [565, 299] width 14 height 14
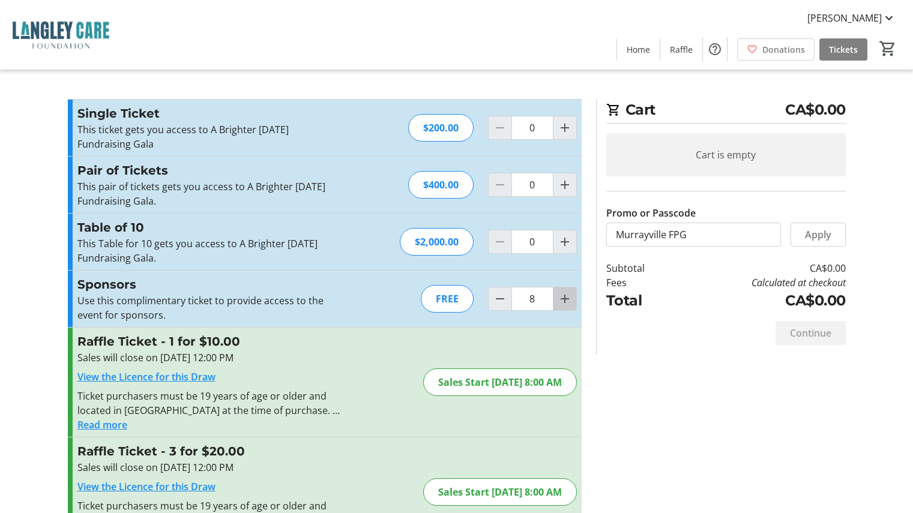
click at [565, 302] on mat-icon "Increment by one" at bounding box center [565, 299] width 14 height 14
type input "10"
click at [565, 302] on div at bounding box center [565, 299] width 24 height 24
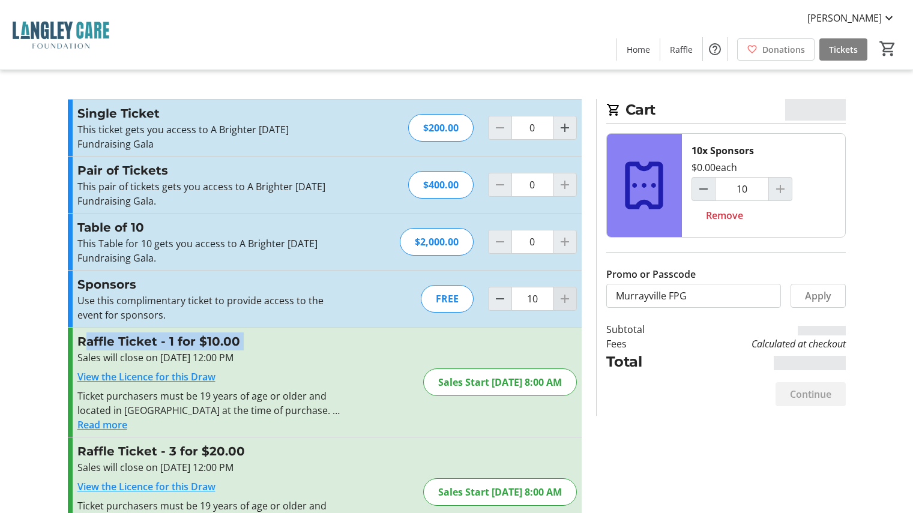
type input "0"
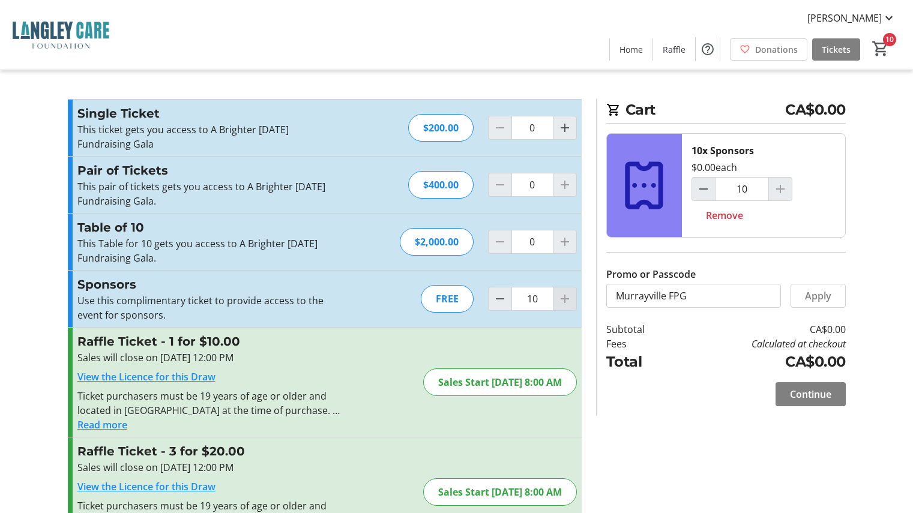
click at [565, 302] on div at bounding box center [565, 299] width 24 height 24
click at [705, 189] on mat-icon "Decrement by one" at bounding box center [703, 189] width 14 height 14
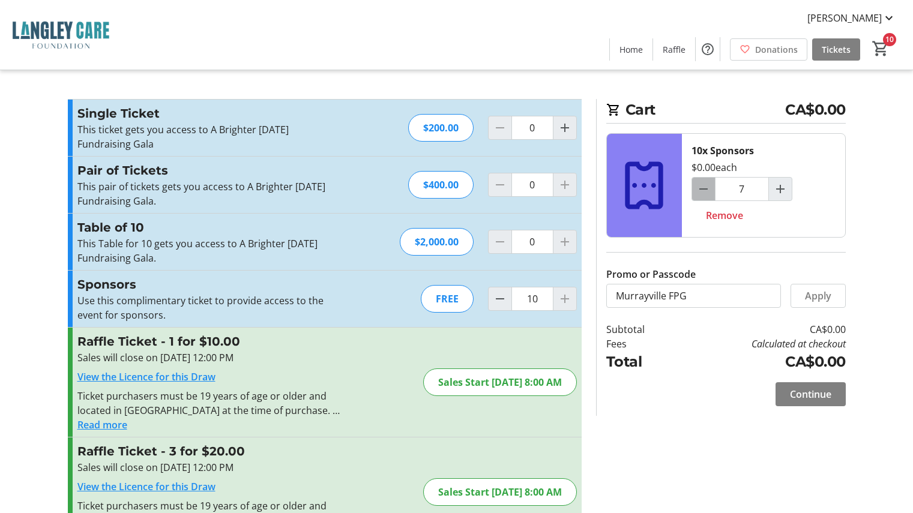
click at [705, 189] on mat-icon "Decrement by one" at bounding box center [703, 189] width 14 height 14
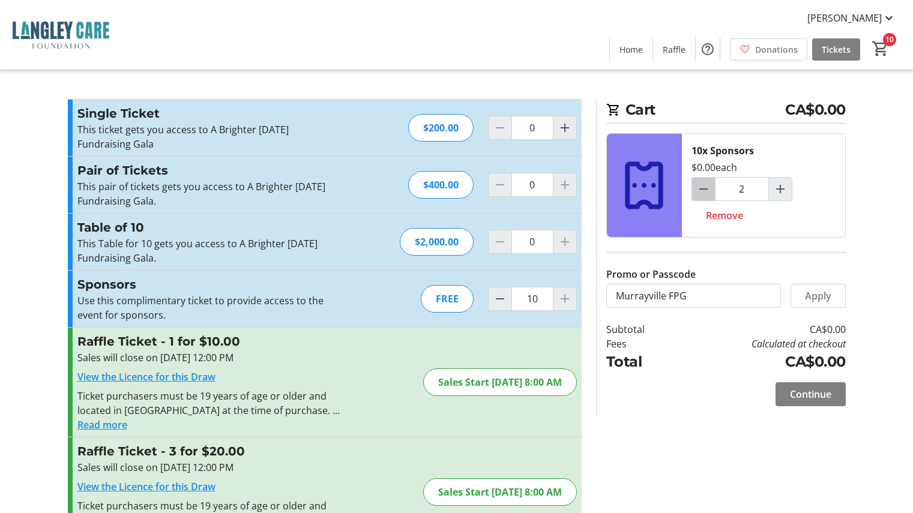
click at [705, 189] on mat-icon "Decrement by one" at bounding box center [703, 189] width 14 height 14
type input "0"
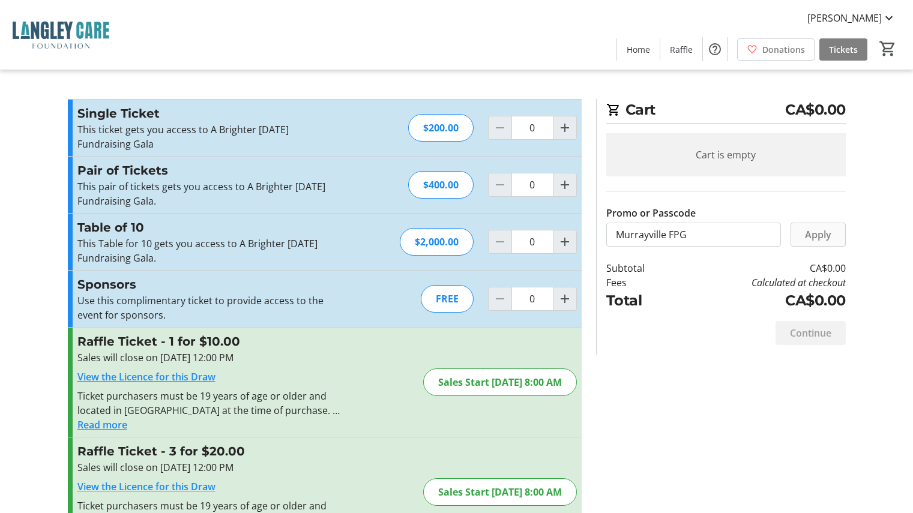
click at [827, 232] on span "Apply" at bounding box center [818, 235] width 26 height 14
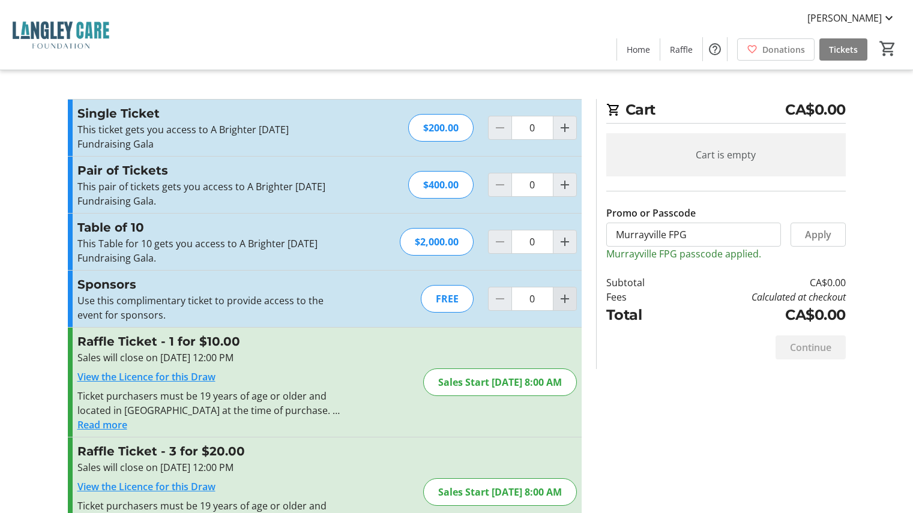
click at [573, 297] on span "Increment by one" at bounding box center [565, 299] width 23 height 23
type input "1"
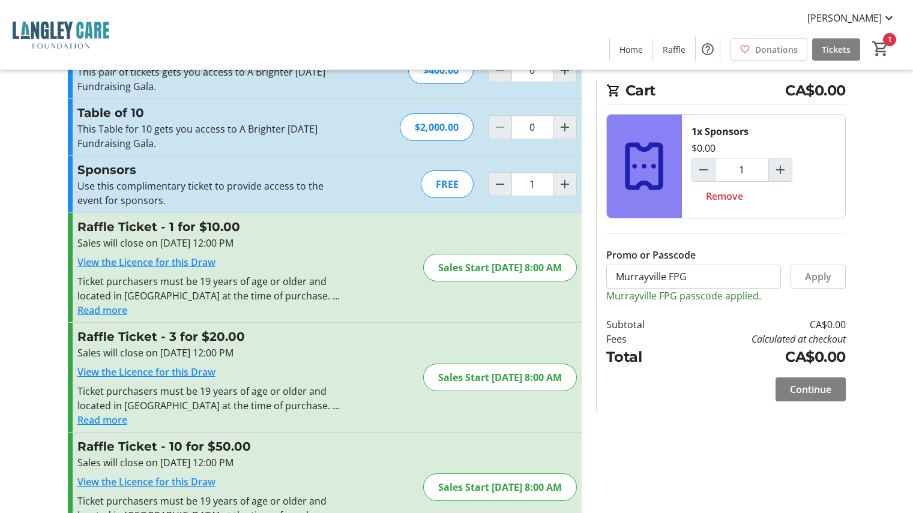
scroll to position [120, 0]
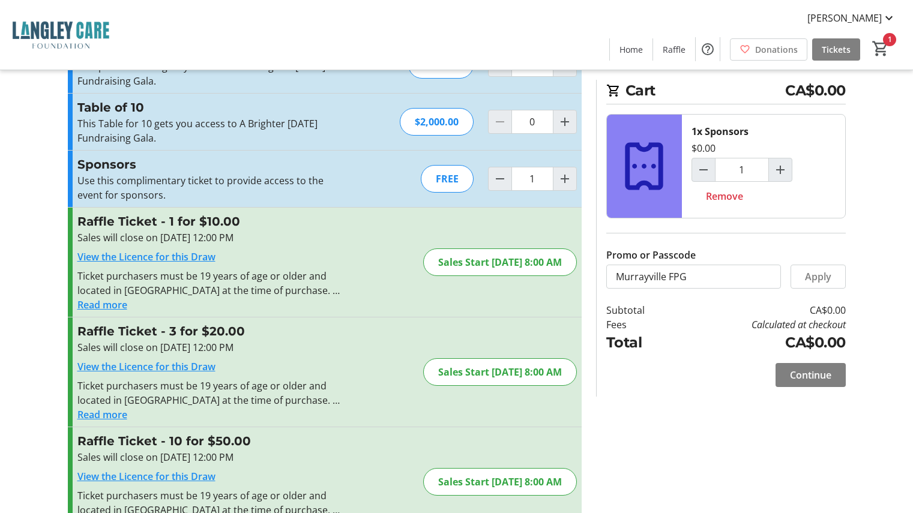
click at [822, 391] on div "Continue" at bounding box center [726, 375] width 240 height 43
click at [819, 379] on span "Continue" at bounding box center [810, 375] width 41 height 14
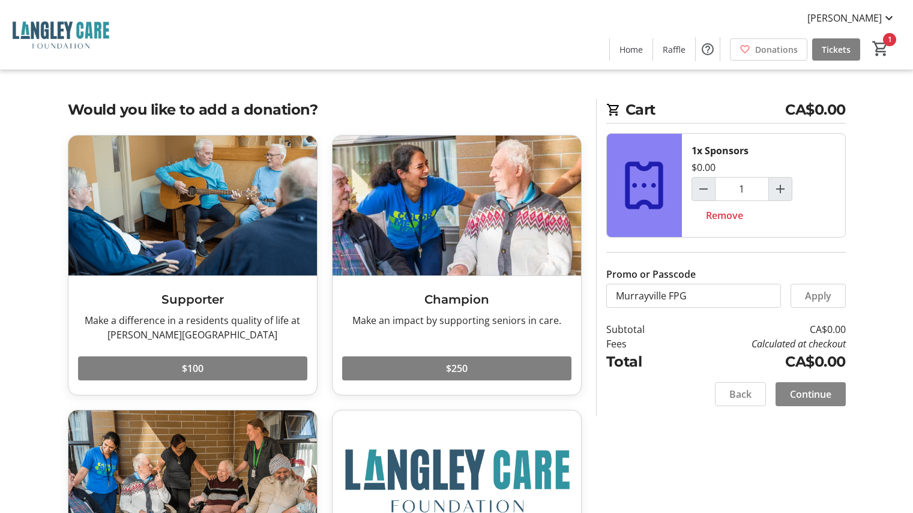
click at [811, 393] on span "Continue" at bounding box center [810, 394] width 41 height 14
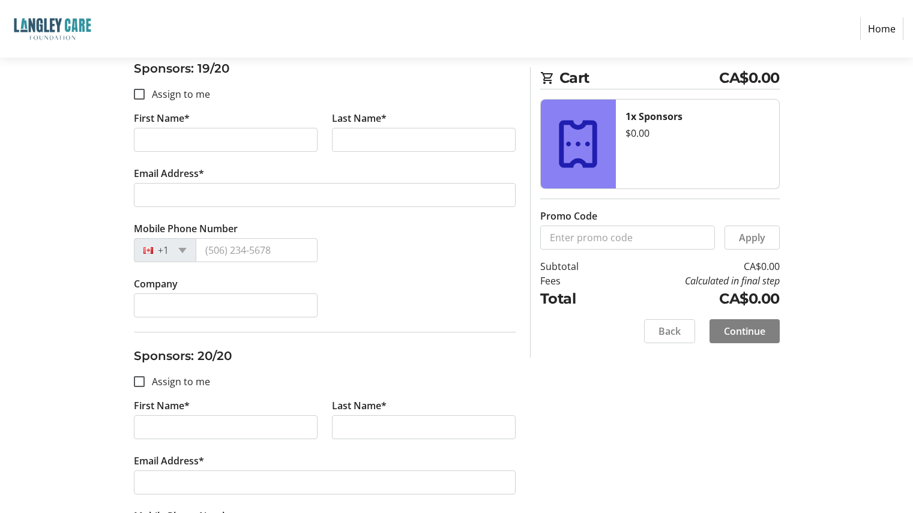
scroll to position [5215, 0]
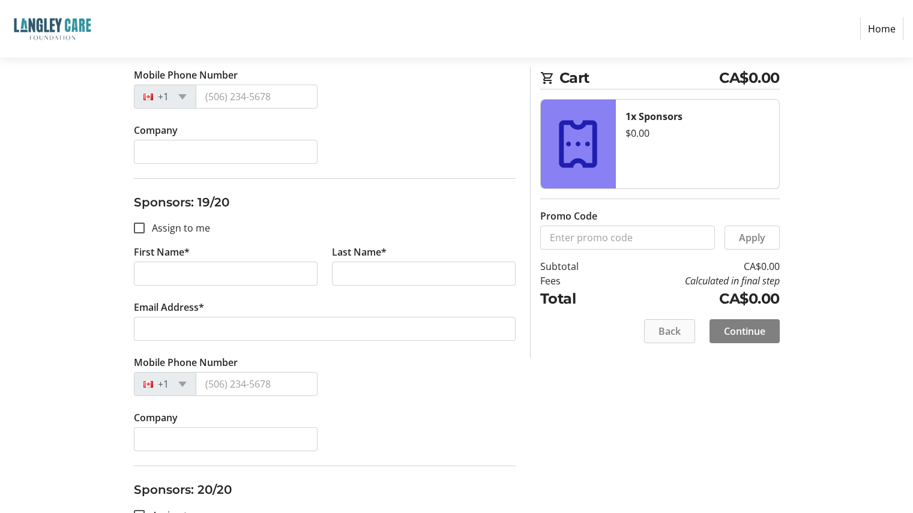
click at [666, 339] on span at bounding box center [670, 331] width 50 height 29
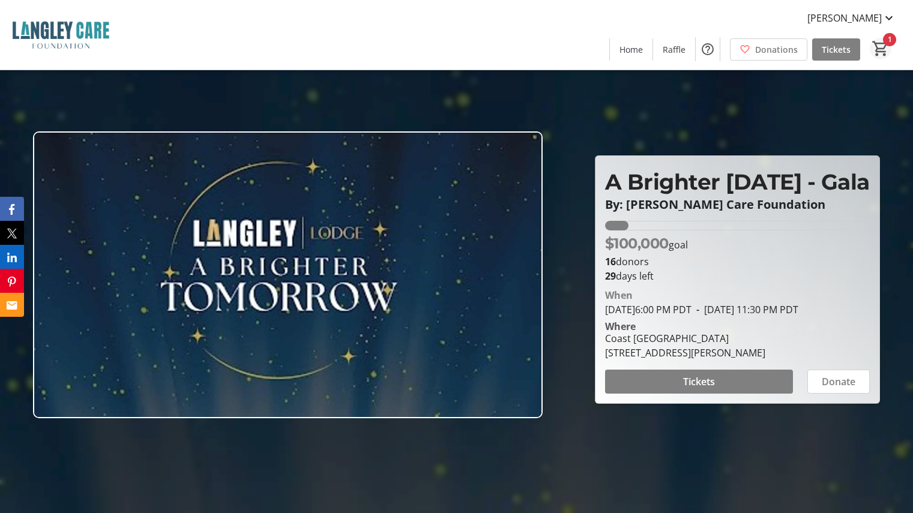
click at [883, 47] on mat-icon "1" at bounding box center [881, 49] width 18 height 18
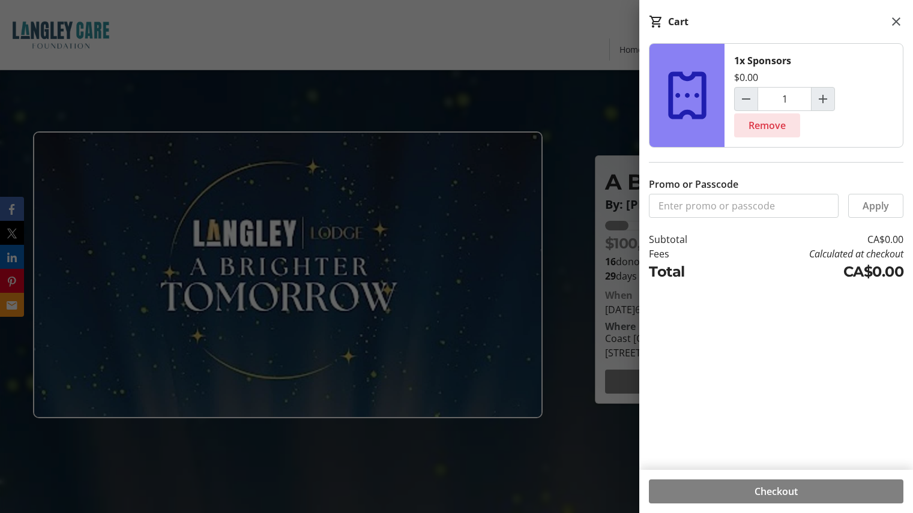
click at [764, 124] on span "Remove" at bounding box center [767, 125] width 37 height 14
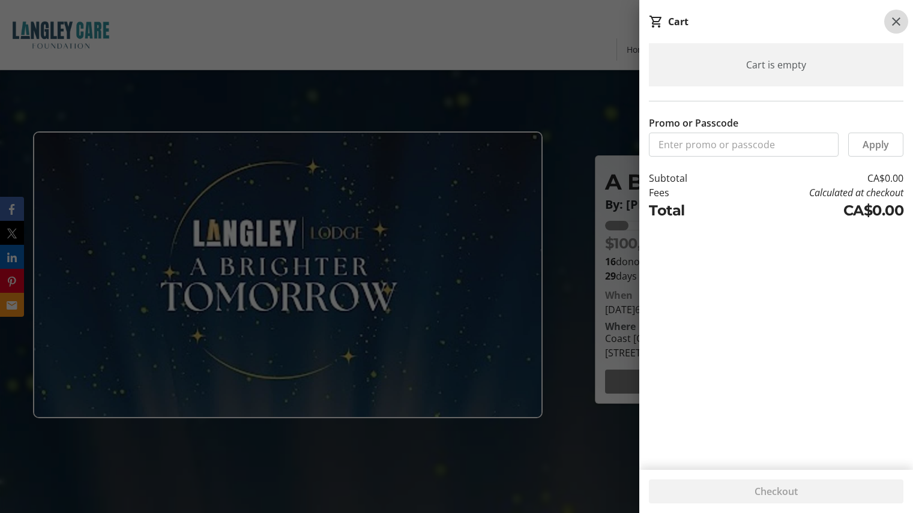
click at [897, 18] on mat-icon at bounding box center [896, 21] width 14 height 14
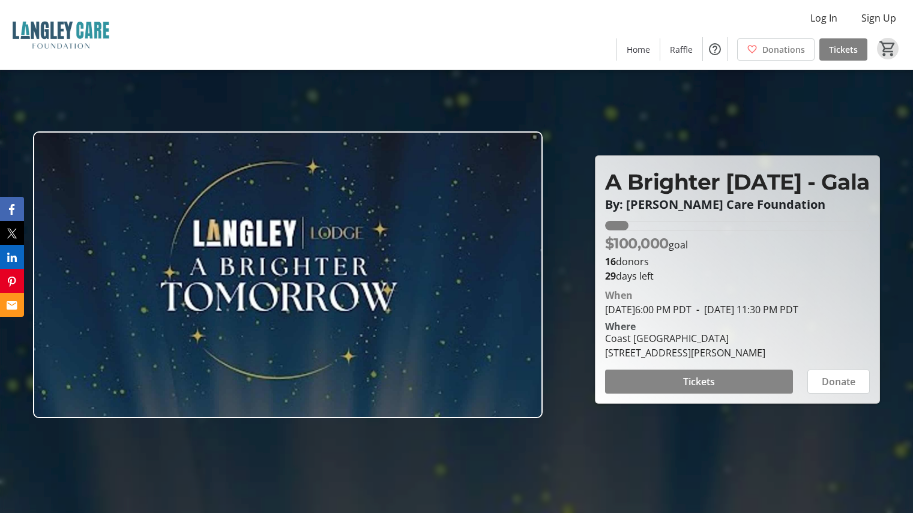
click at [714, 389] on span "Tickets" at bounding box center [699, 382] width 32 height 14
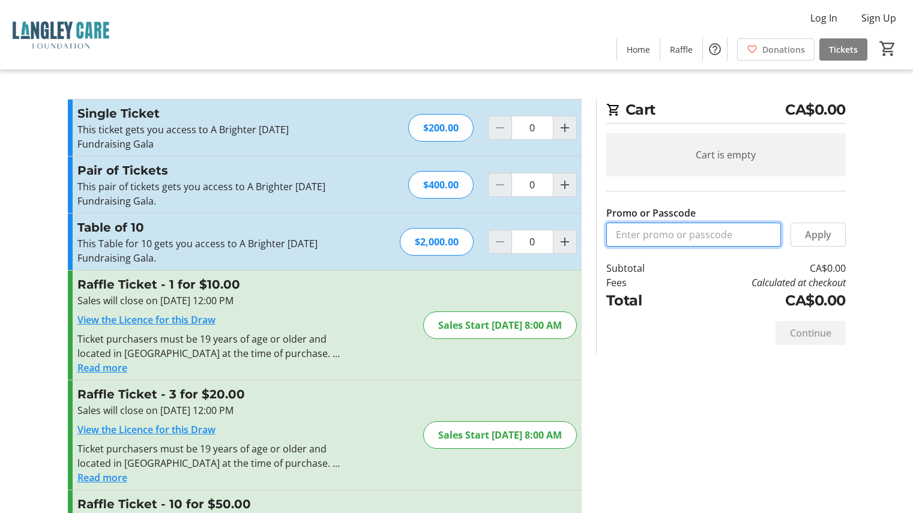
click at [700, 235] on input "Promo or Passcode" at bounding box center [693, 235] width 175 height 24
type input "Murrayville FPG"
click at [820, 235] on span "Apply" at bounding box center [818, 235] width 26 height 14
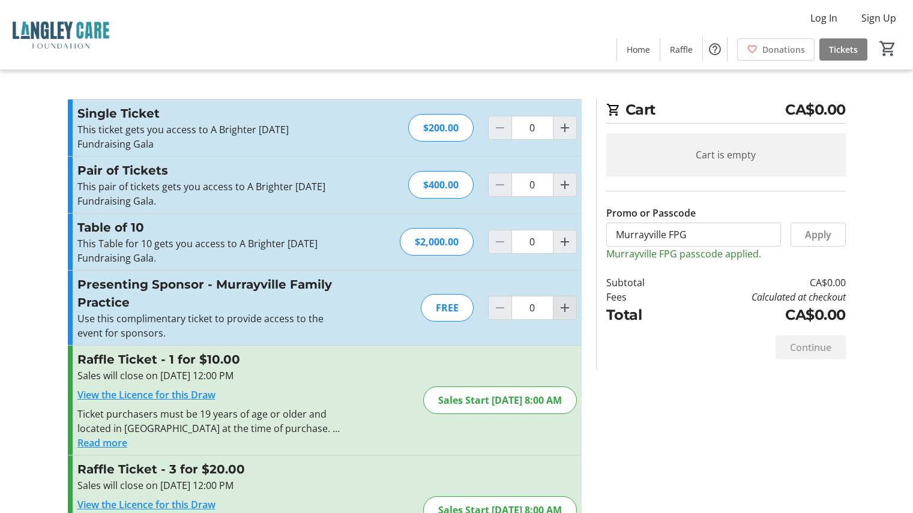
click at [563, 307] on mat-icon "Increment by one" at bounding box center [565, 308] width 14 height 14
type input "1"
click at [563, 307] on div at bounding box center [565, 308] width 24 height 24
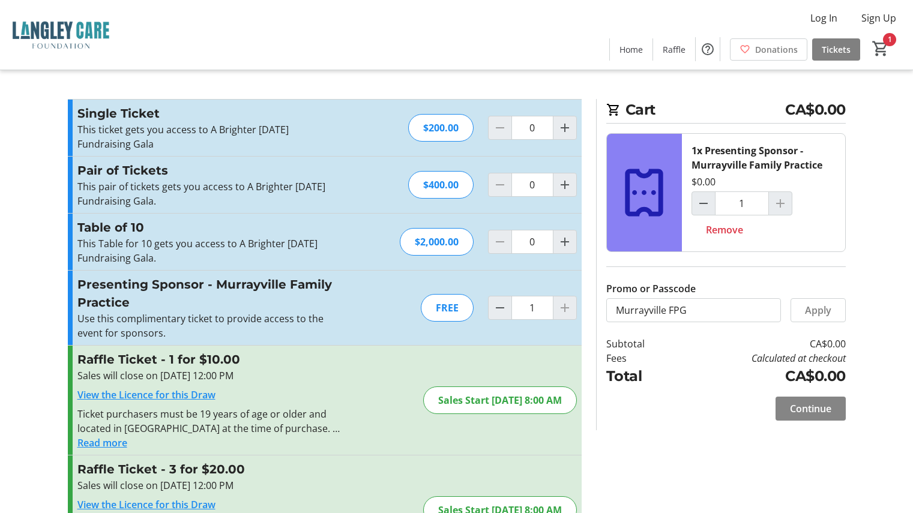
click at [821, 405] on span "Continue" at bounding box center [810, 409] width 41 height 14
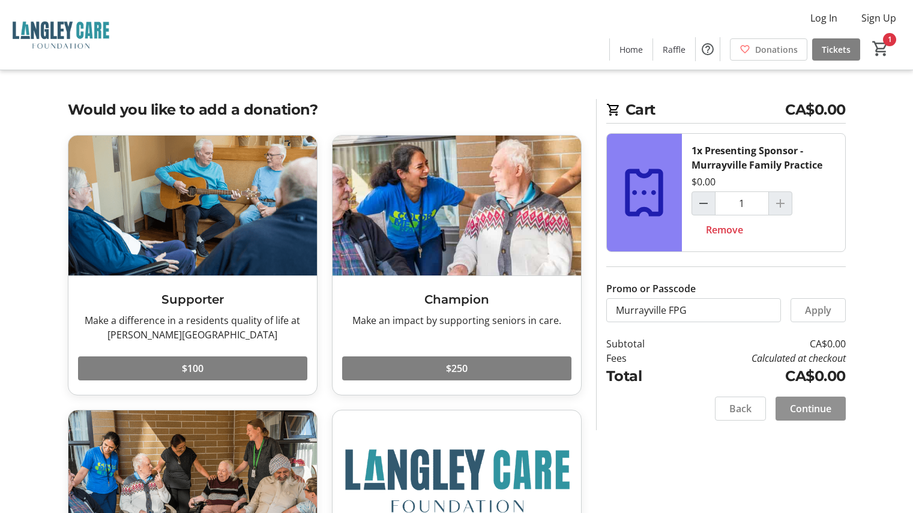
click at [821, 405] on span "Continue" at bounding box center [810, 409] width 41 height 14
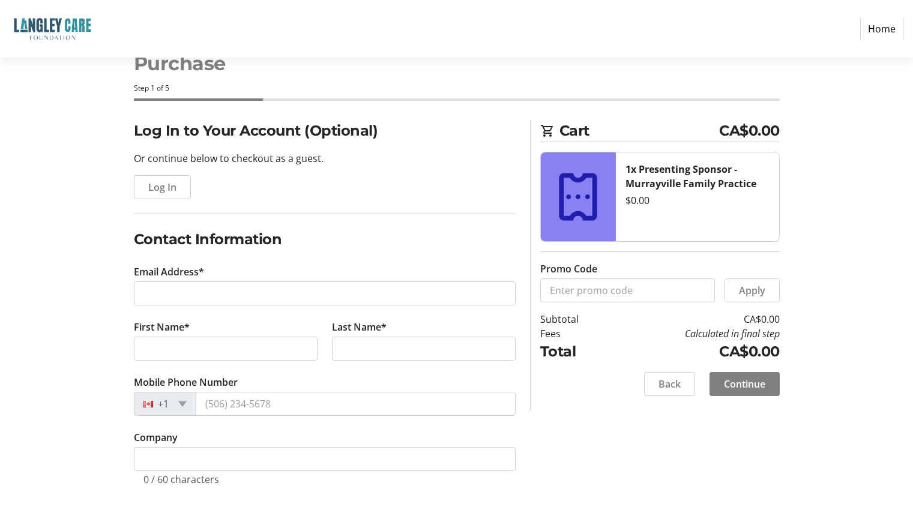
scroll to position [38, 0]
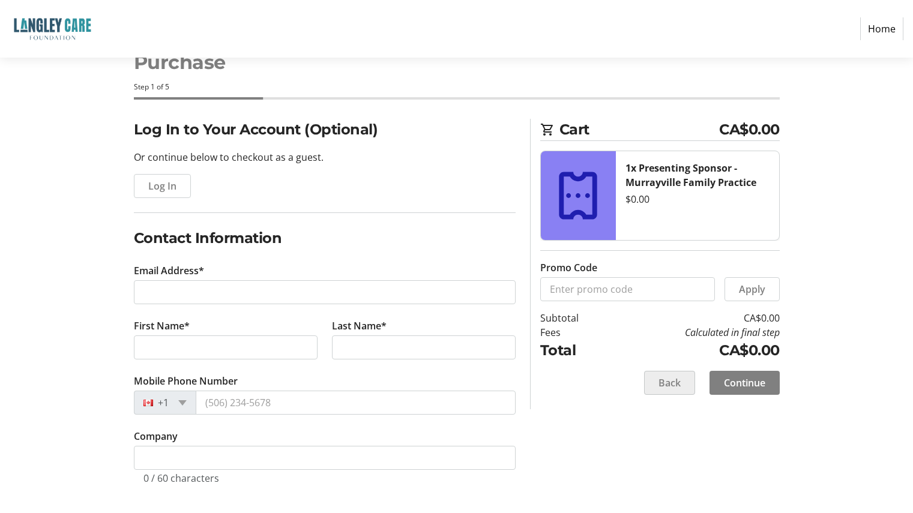
click at [669, 385] on span "Back" at bounding box center [670, 383] width 22 height 14
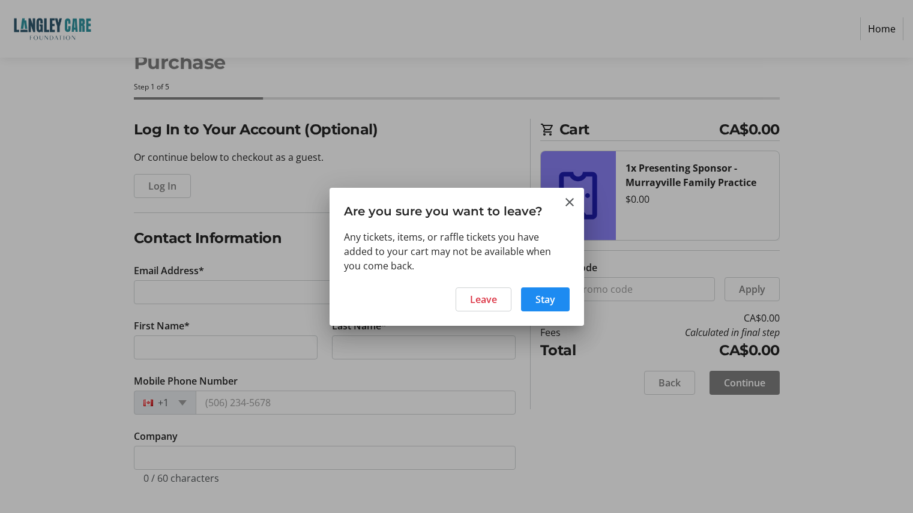
click at [626, 439] on div at bounding box center [456, 256] width 913 height 513
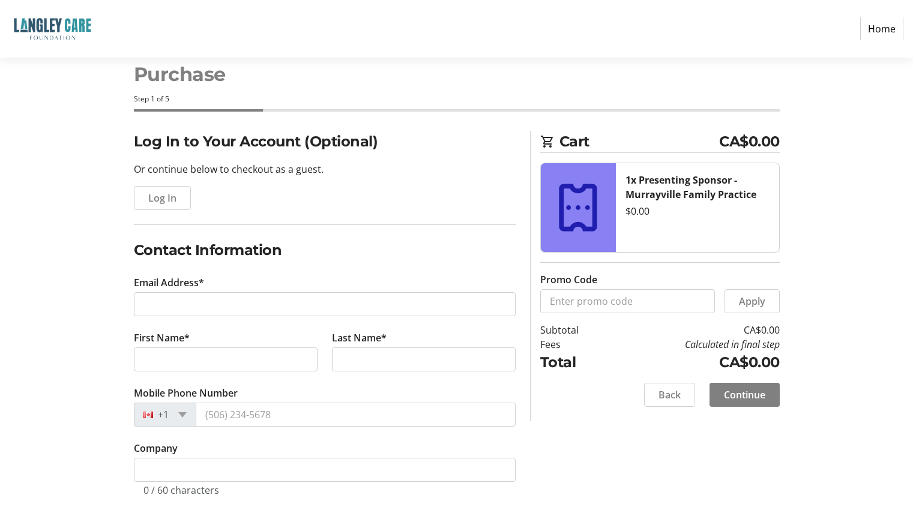
scroll to position [38, 0]
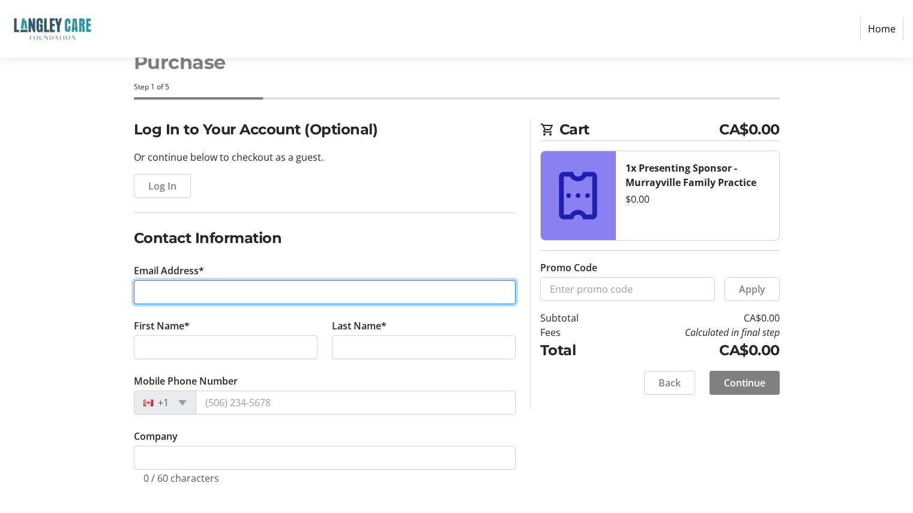
click at [210, 288] on input "Email Address*" at bounding box center [325, 292] width 382 height 24
type input "[EMAIL_ADDRESS][DOMAIN_NAME]"
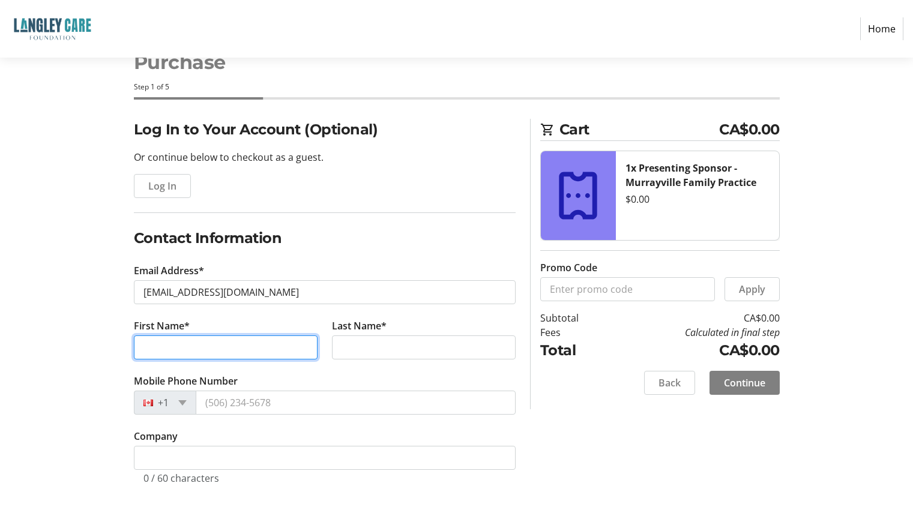
click at [213, 344] on input "First Name*" at bounding box center [226, 348] width 184 height 24
type input "[PERSON_NAME]"
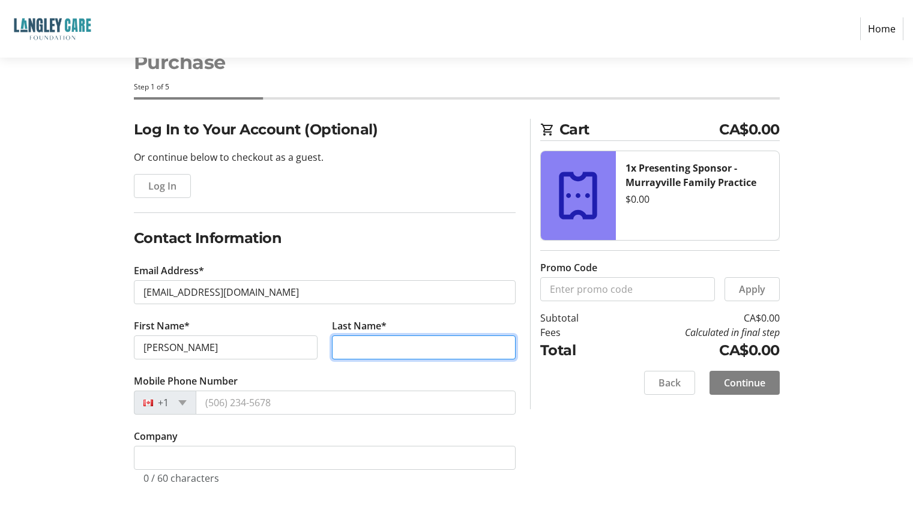
click at [360, 347] on input "Last Name*" at bounding box center [424, 348] width 184 height 24
type input "[PERSON_NAME]"
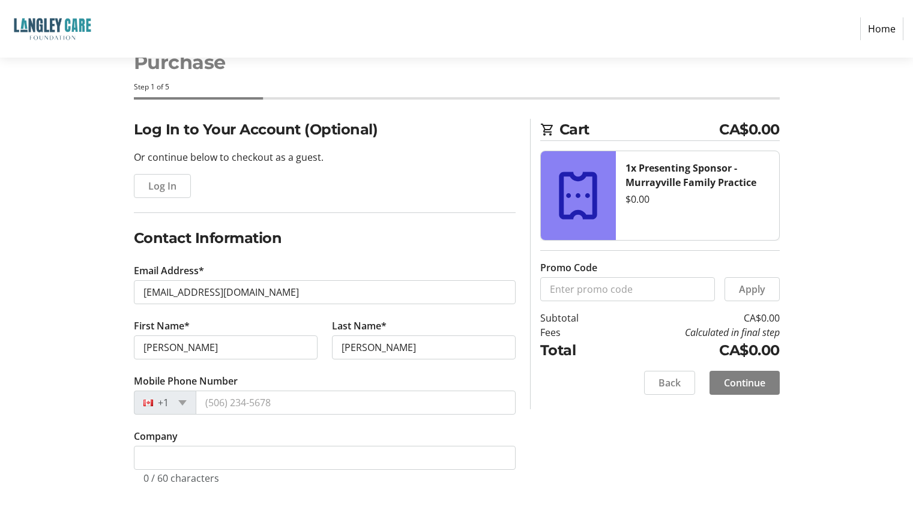
click at [88, 333] on div "Log In to Your Account (Optional) Or continue below to checkout as a guest. Log…" at bounding box center [457, 316] width 792 height 394
click at [761, 384] on span "Continue" at bounding box center [744, 383] width 41 height 14
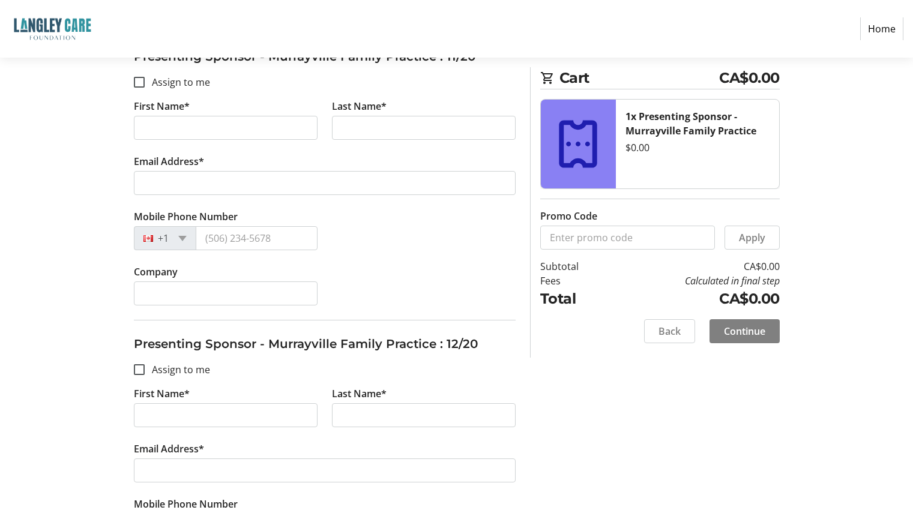
scroll to position [3002, 0]
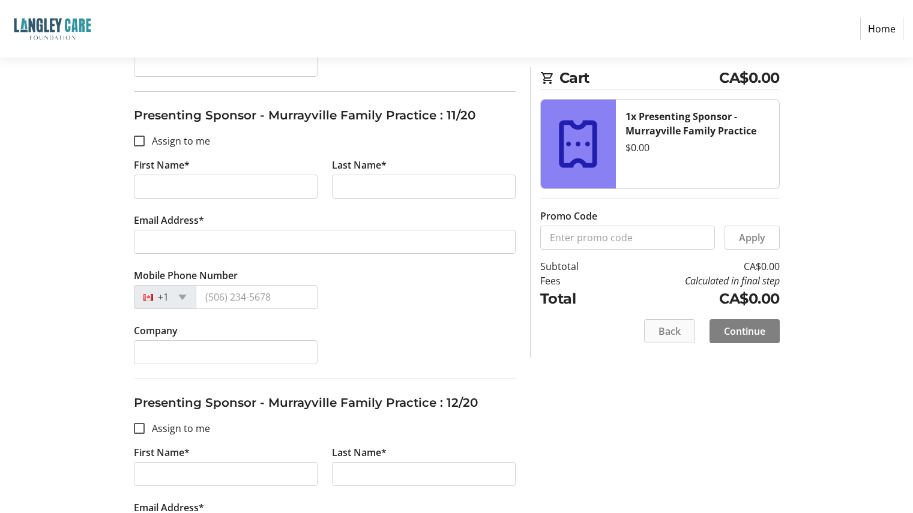
click at [677, 336] on span "Back" at bounding box center [670, 331] width 22 height 14
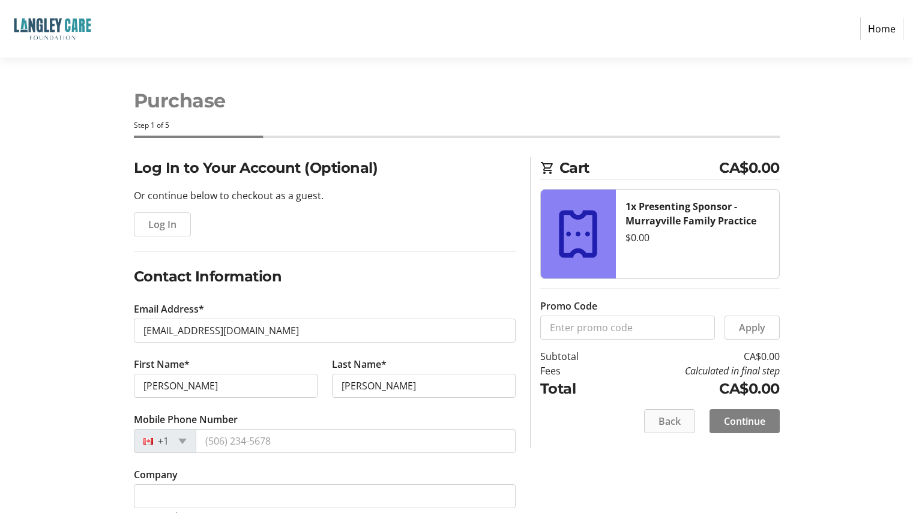
click at [677, 421] on span "Back" at bounding box center [670, 421] width 22 height 14
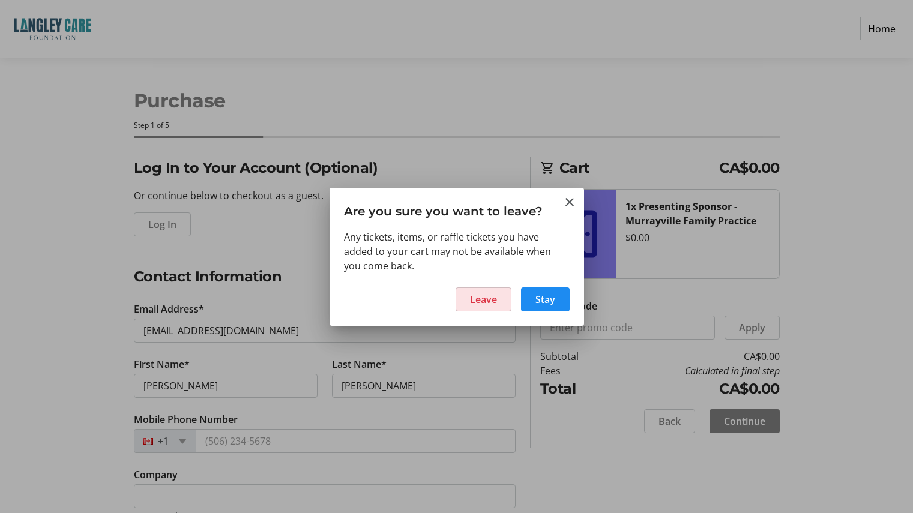
click at [492, 300] on span "Leave" at bounding box center [483, 299] width 27 height 14
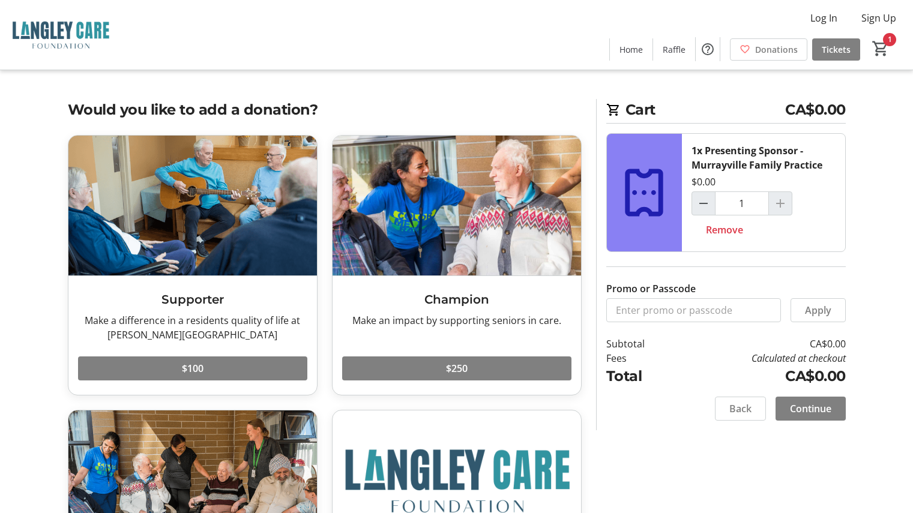
click at [887, 50] on mat-icon "1" at bounding box center [881, 49] width 18 height 18
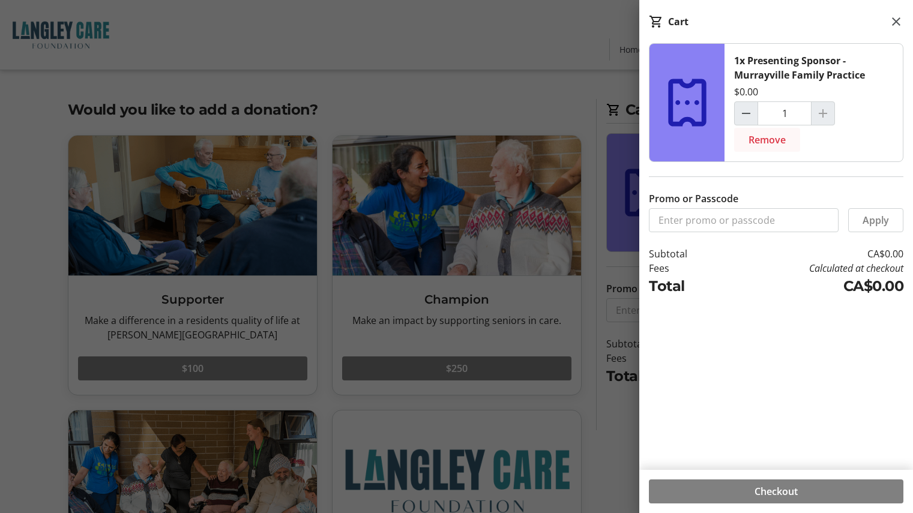
click at [768, 140] on span "Remove" at bounding box center [767, 140] width 37 height 14
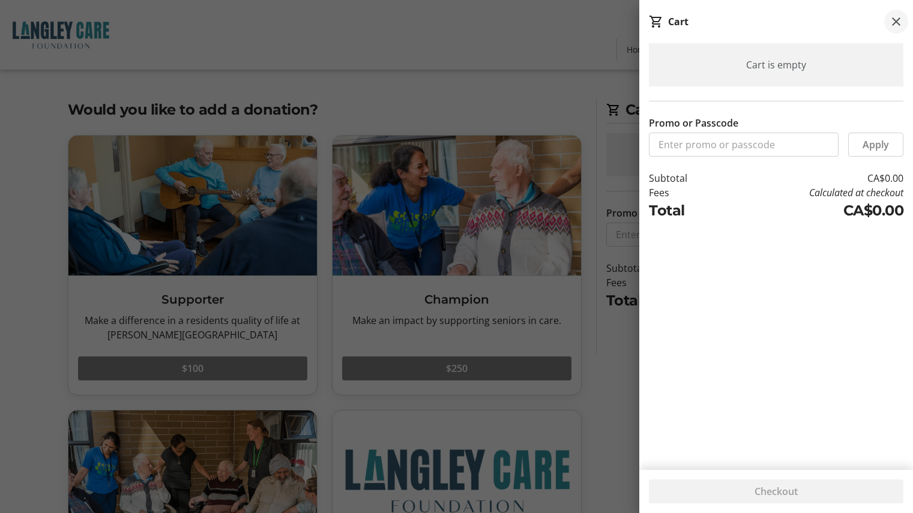
click at [889, 22] on mat-icon at bounding box center [896, 21] width 14 height 14
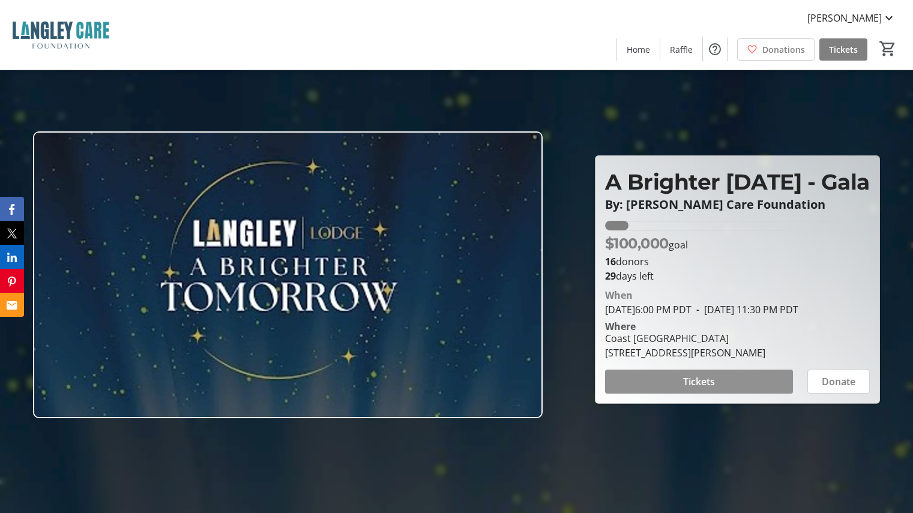
click at [719, 396] on span at bounding box center [699, 381] width 188 height 29
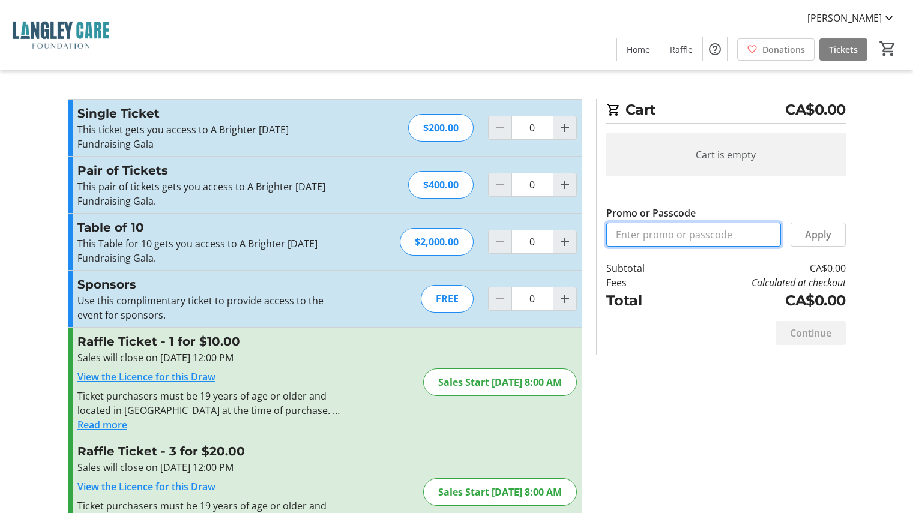
click at [707, 240] on input "Promo or Passcode" at bounding box center [693, 235] width 175 height 24
type input "Murrayville FPG"
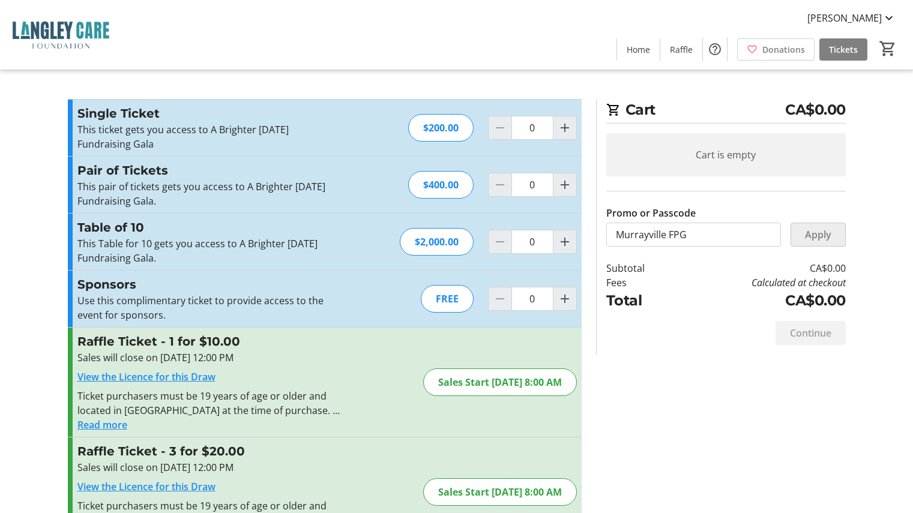
click at [812, 238] on span "Apply" at bounding box center [818, 235] width 26 height 14
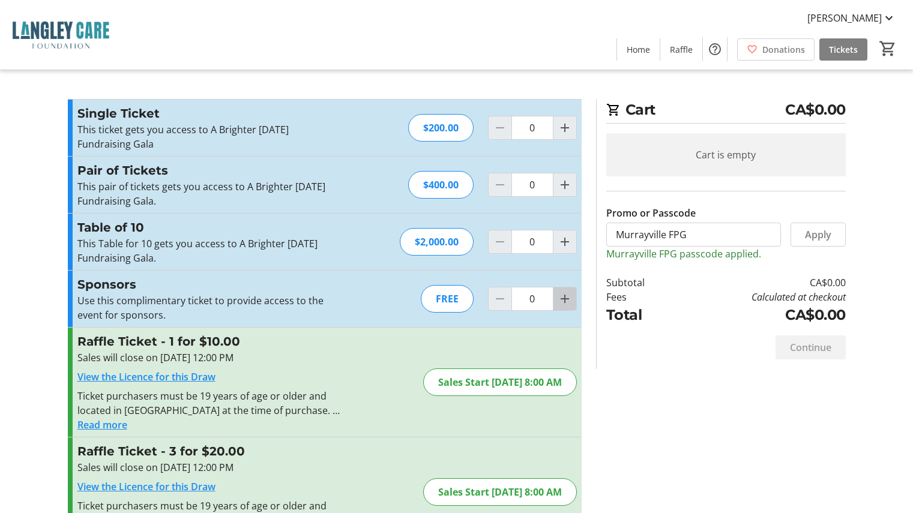
click at [565, 300] on mat-icon "Increment by one" at bounding box center [565, 299] width 14 height 14
type input "1"
click at [565, 300] on div at bounding box center [565, 299] width 24 height 24
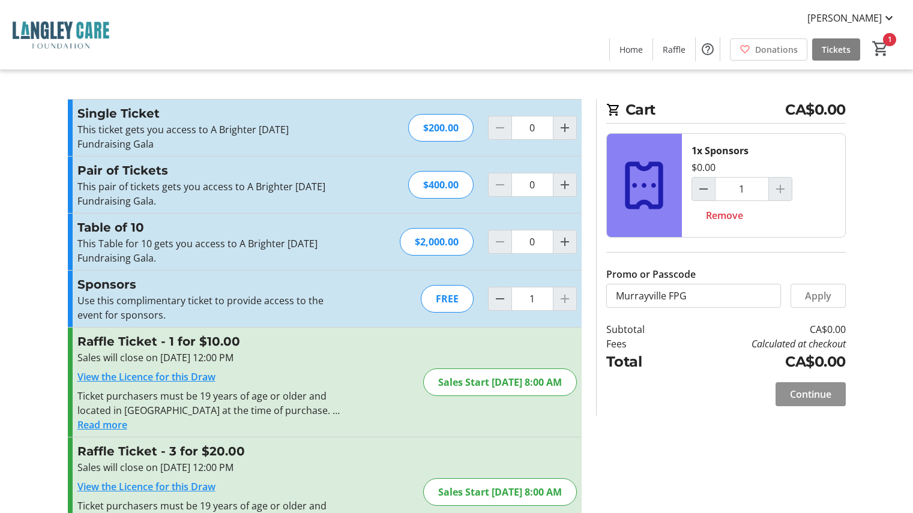
click at [817, 394] on span "Continue" at bounding box center [810, 394] width 41 height 14
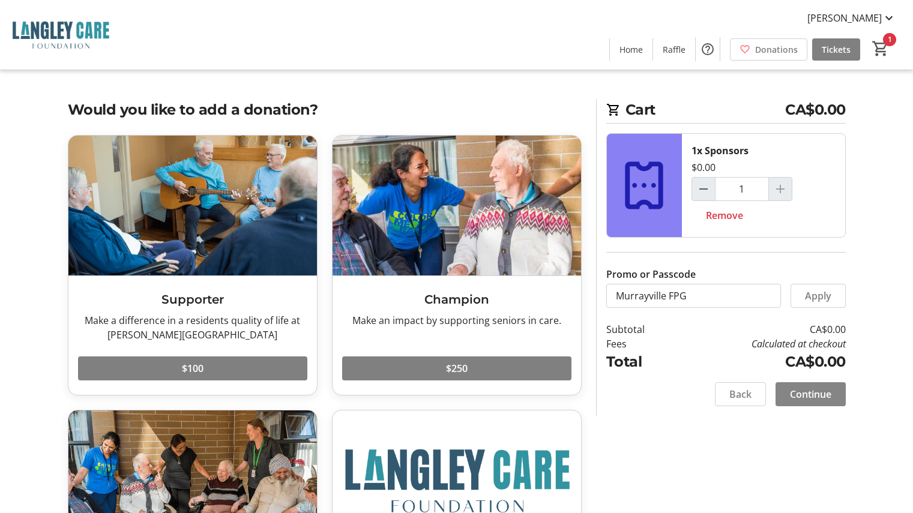
click at [817, 394] on span "Continue" at bounding box center [810, 394] width 41 height 14
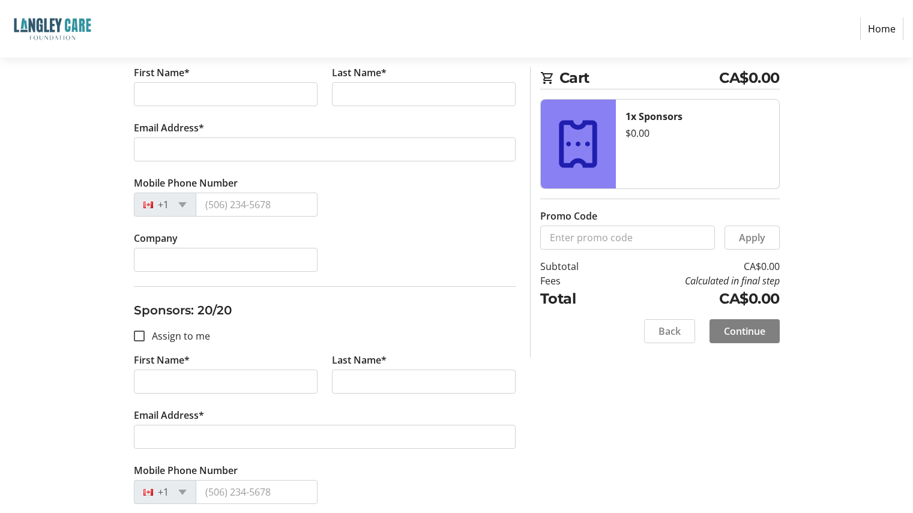
scroll to position [5455, 0]
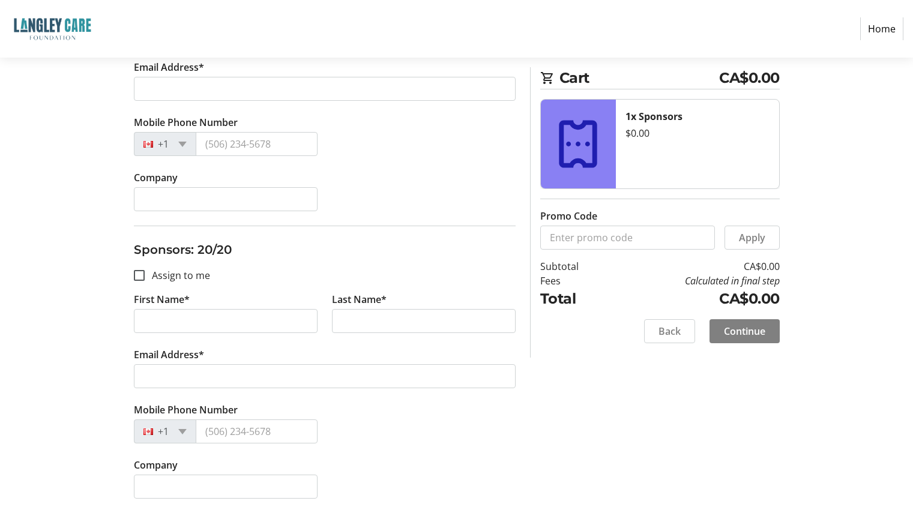
click at [668, 332] on span "Back" at bounding box center [670, 331] width 22 height 14
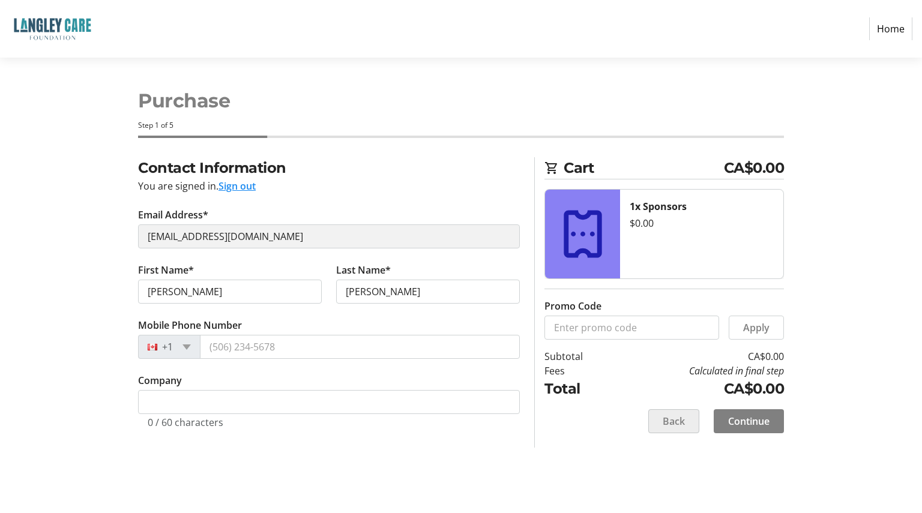
click at [669, 423] on span "Back" at bounding box center [674, 421] width 22 height 14
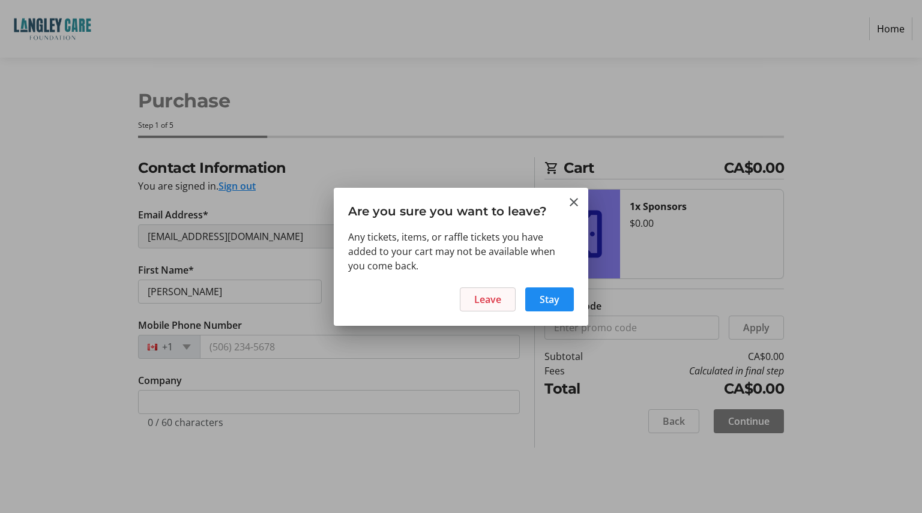
click at [501, 302] on span "Leave" at bounding box center [487, 299] width 27 height 14
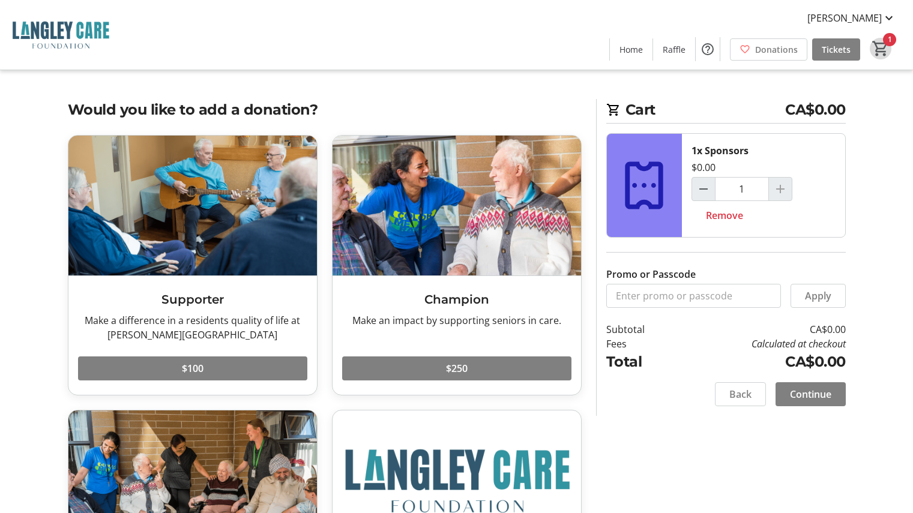
click at [882, 44] on mat-icon "1" at bounding box center [881, 49] width 18 height 18
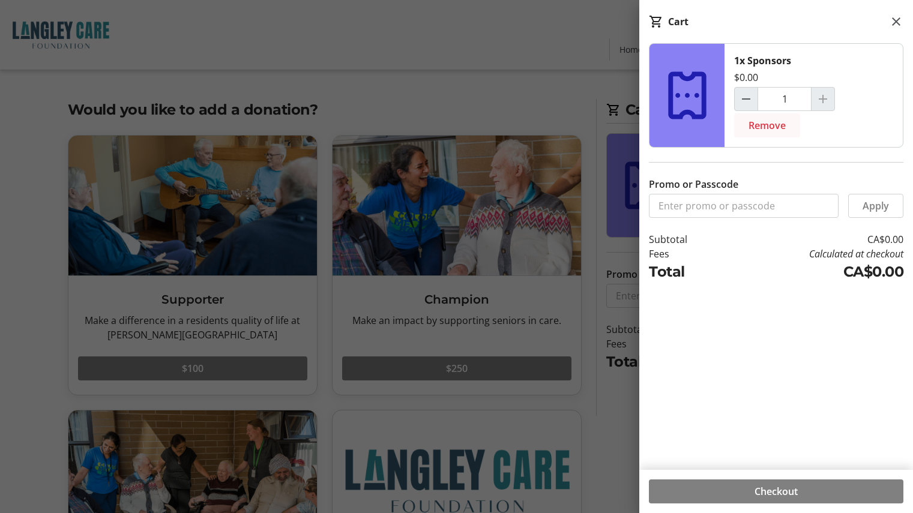
click at [773, 124] on span "Remove" at bounding box center [767, 125] width 37 height 14
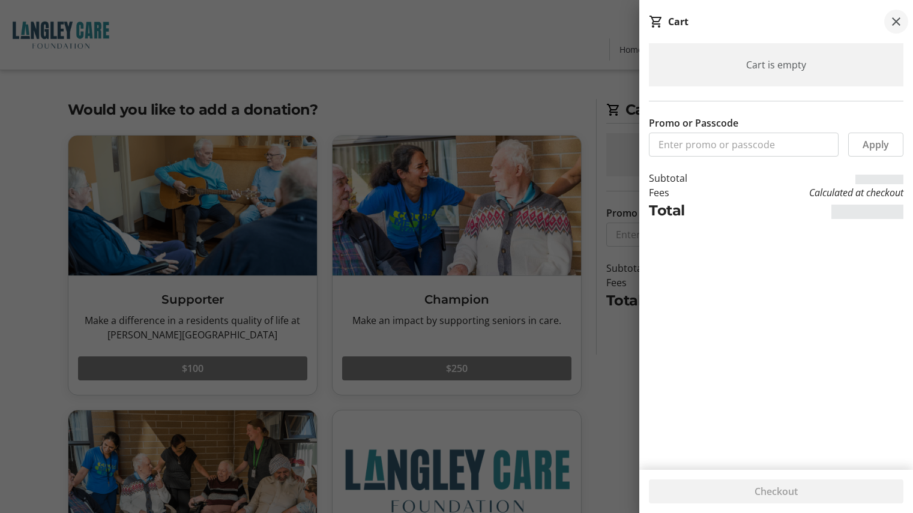
click at [890, 23] on mat-icon at bounding box center [896, 21] width 14 height 14
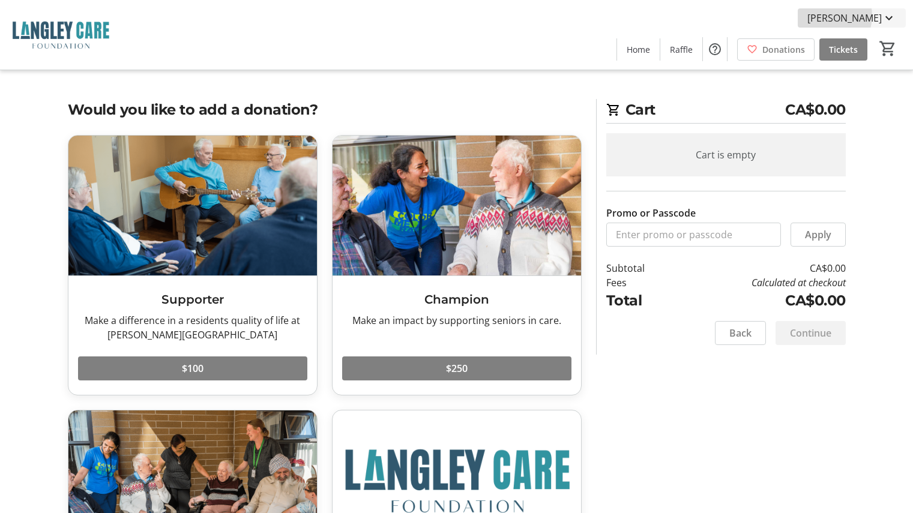
click at [865, 16] on span "Ken Lind" at bounding box center [844, 18] width 74 height 14
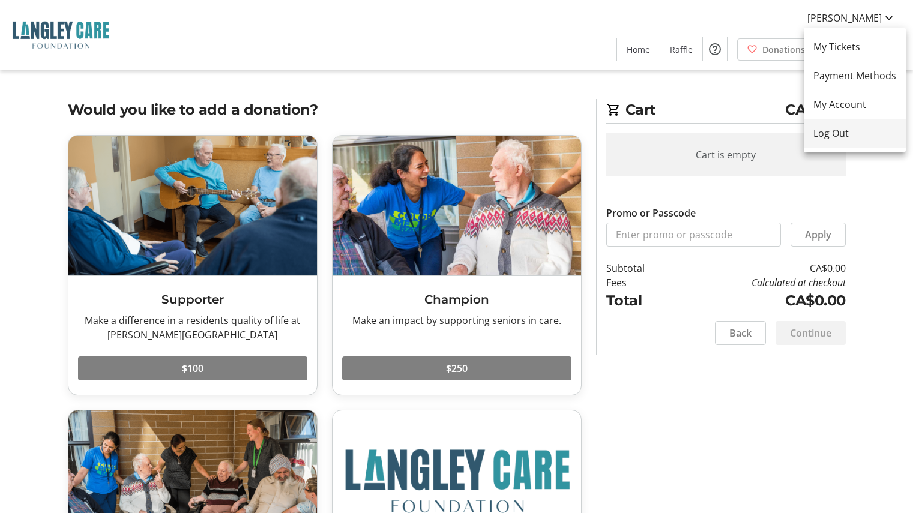
click at [826, 129] on span "Log Out" at bounding box center [854, 133] width 83 height 14
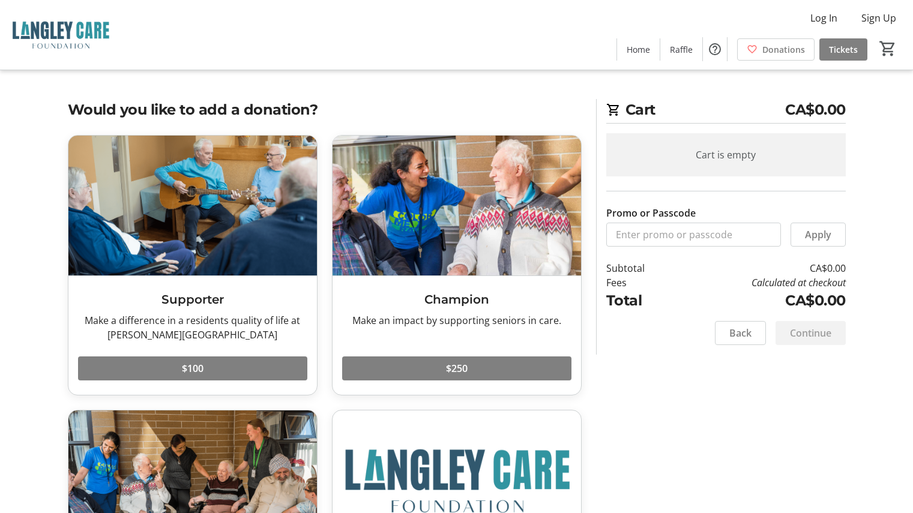
click at [443, 44] on div "Log In Sign Up Home Raffle Donations Tickets 0" at bounding box center [456, 35] width 913 height 70
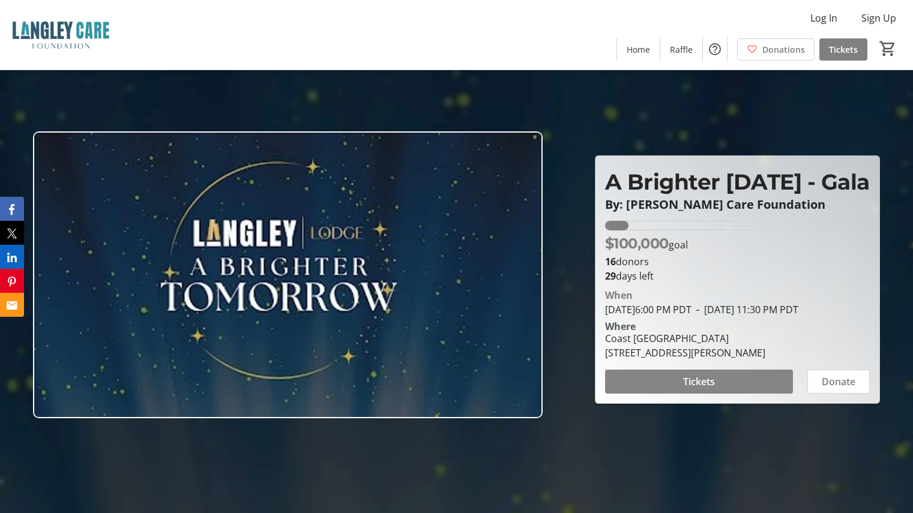
click at [728, 396] on span at bounding box center [699, 381] width 188 height 29
click at [707, 389] on span "Tickets" at bounding box center [699, 382] width 32 height 14
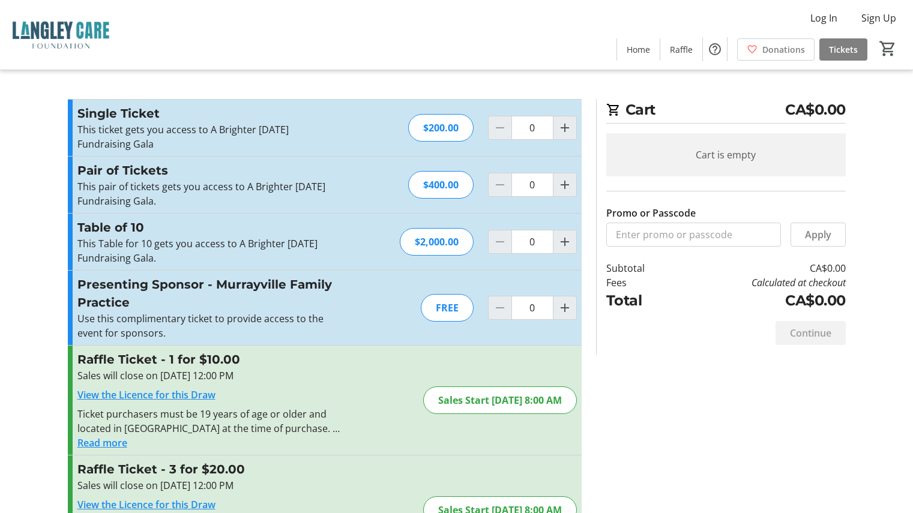
click at [34, 217] on tr-checkout-feature-upsell-ui "Cart CA$0.00 Cart is empty Promo or Passcode Apply Subtotal CA$0.00 Fees Calcul…" at bounding box center [456, 399] width 913 height 799
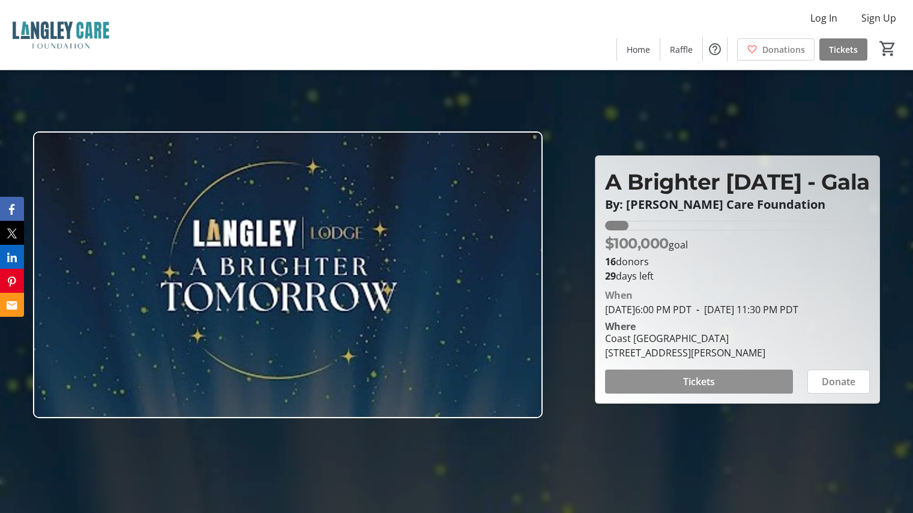
click at [707, 389] on span "Tickets" at bounding box center [699, 382] width 32 height 14
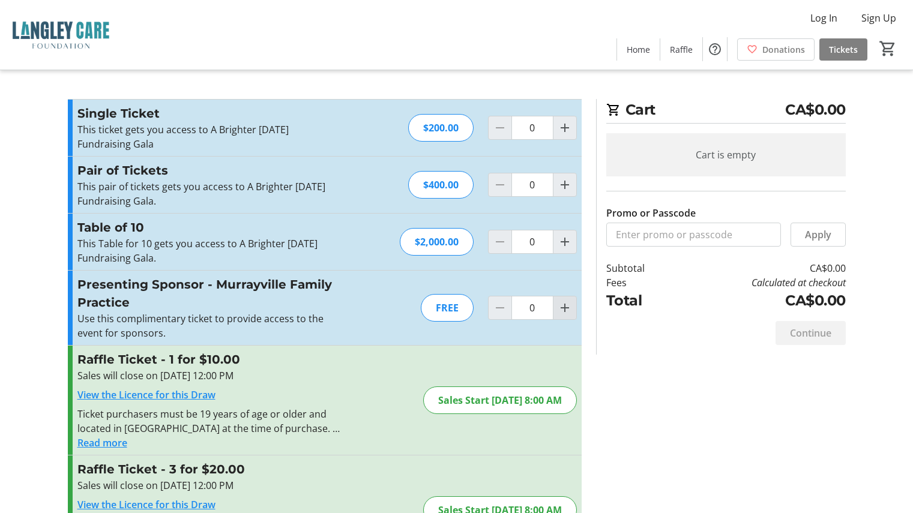
click at [570, 307] on mat-icon "Increment by one" at bounding box center [565, 308] width 14 height 14
type input "1"
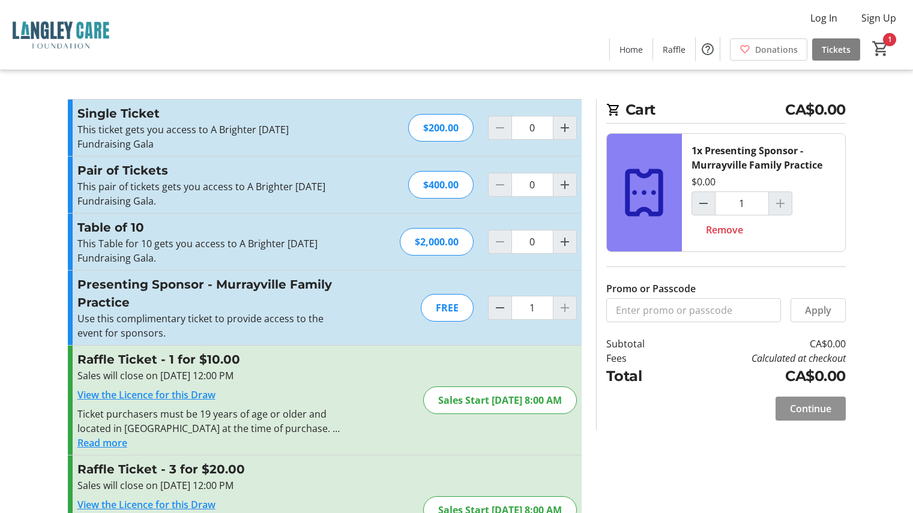
click at [812, 410] on span "Continue" at bounding box center [810, 409] width 41 height 14
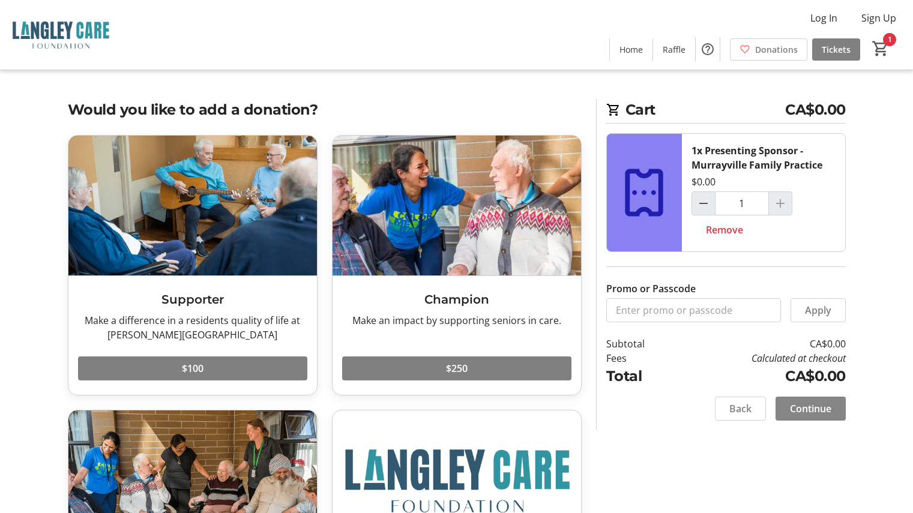
click at [812, 410] on span "Continue" at bounding box center [810, 409] width 41 height 14
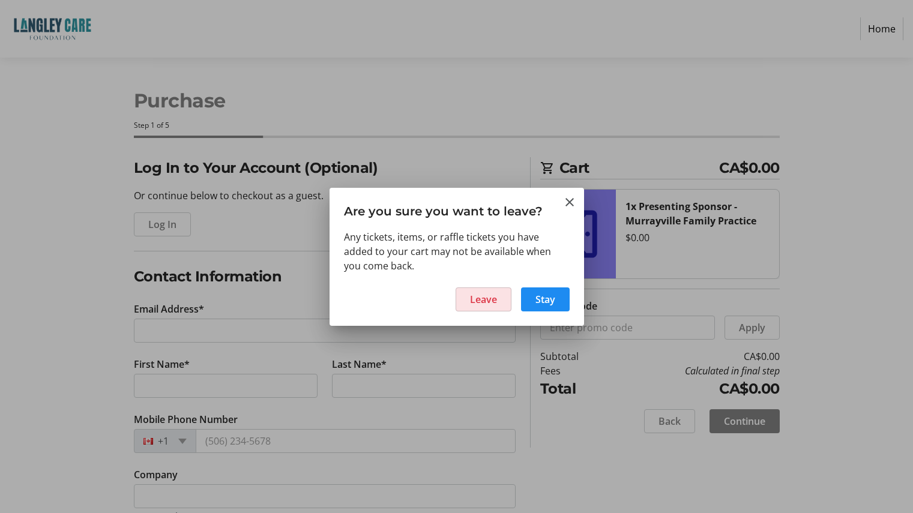
click at [492, 301] on span "Leave" at bounding box center [483, 299] width 27 height 14
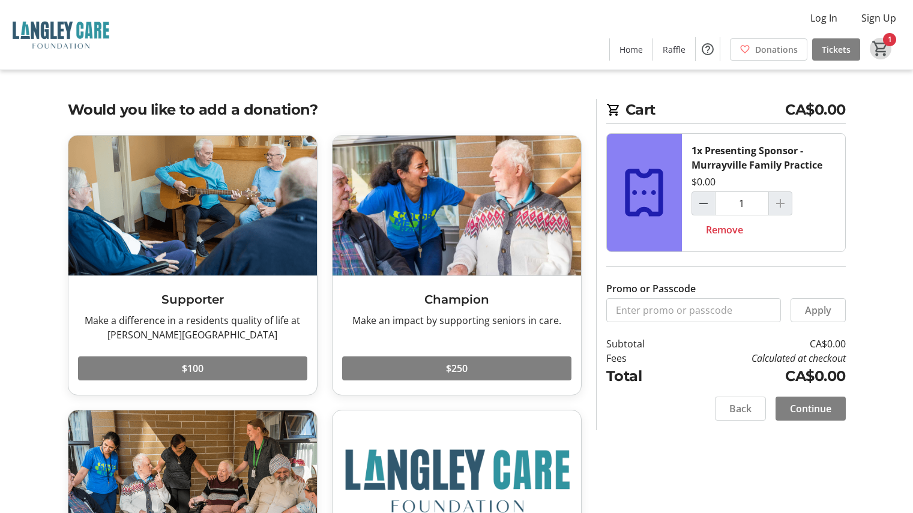
click at [883, 44] on mat-icon "1" at bounding box center [881, 49] width 18 height 18
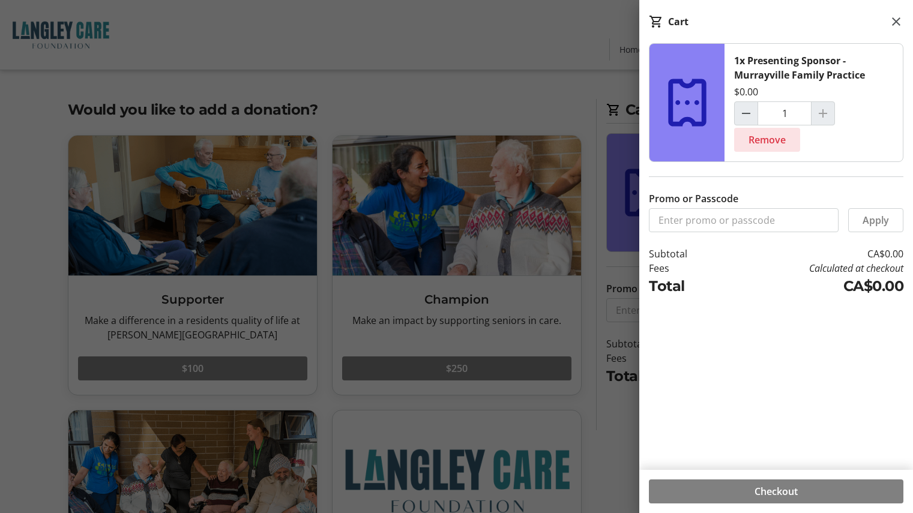
click at [768, 142] on span "Remove" at bounding box center [767, 140] width 37 height 14
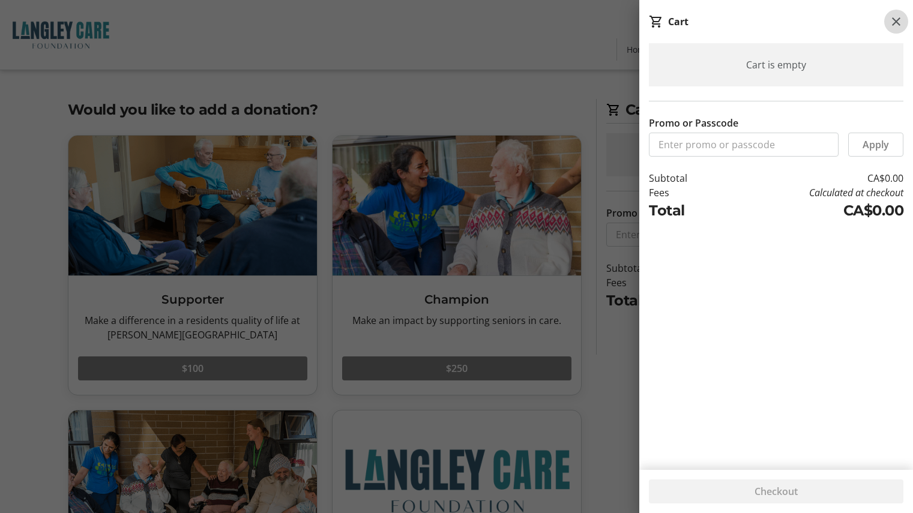
click at [899, 17] on mat-icon at bounding box center [896, 21] width 14 height 14
